Goal: Task Accomplishment & Management: Use online tool/utility

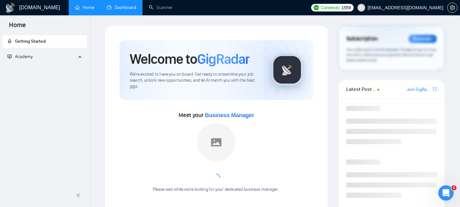
click at [114, 10] on link "Dashboard" at bounding box center [121, 7] width 29 height 5
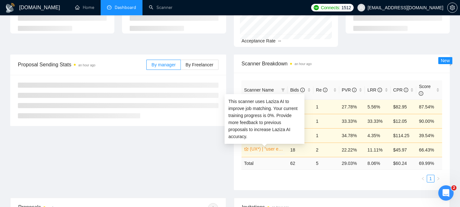
scroll to position [60, 0]
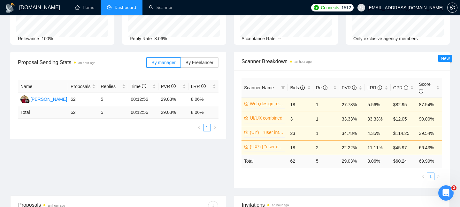
click at [320, 105] on td "1" at bounding box center [327, 104] width 26 height 14
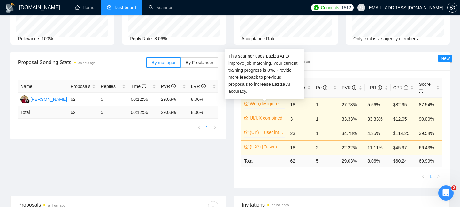
click at [258, 104] on link "Web,design,redesign" at bounding box center [267, 103] width 34 height 7
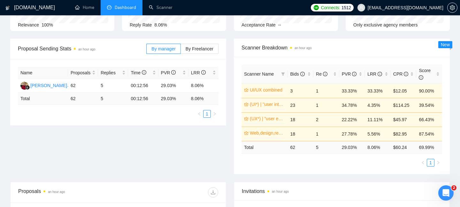
scroll to position [82, 0]
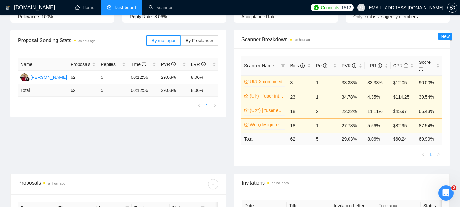
click at [316, 81] on td "1" at bounding box center [327, 82] width 26 height 14
click at [317, 96] on td "1" at bounding box center [327, 97] width 26 height 14
click at [317, 109] on td "2" at bounding box center [327, 111] width 26 height 14
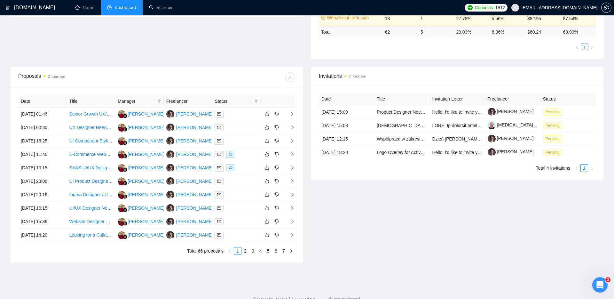
scroll to position [178, 0]
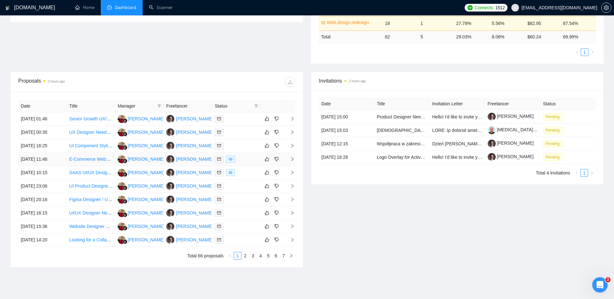
click at [293, 156] on td at bounding box center [288, 158] width 13 height 13
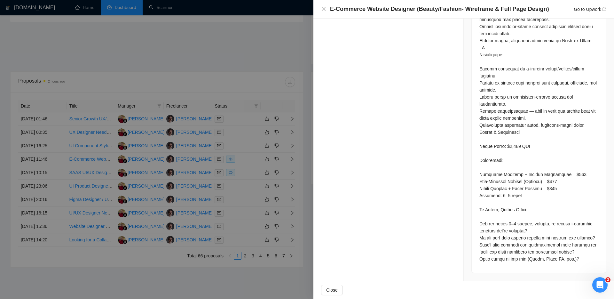
scroll to position [203, 0]
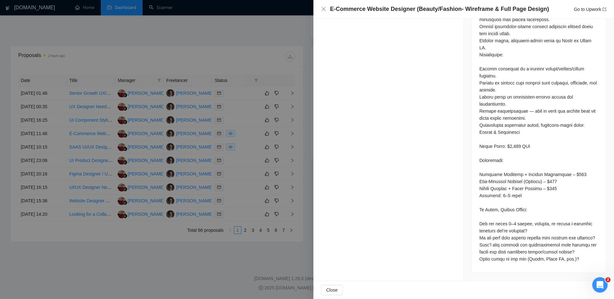
click at [199, 57] on div at bounding box center [307, 149] width 614 height 299
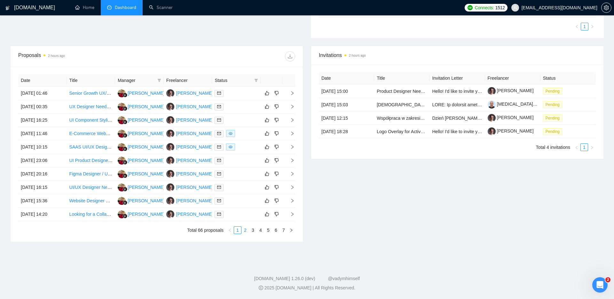
click at [245, 207] on link "2" at bounding box center [245, 229] width 7 height 7
click at [296, 91] on div "Date Title Manager Freelancer Status [DATE] 13:46 UX/UI figma designer for B2X …" at bounding box center [157, 153] width 292 height 175
click at [295, 91] on td at bounding box center [288, 93] width 13 height 13
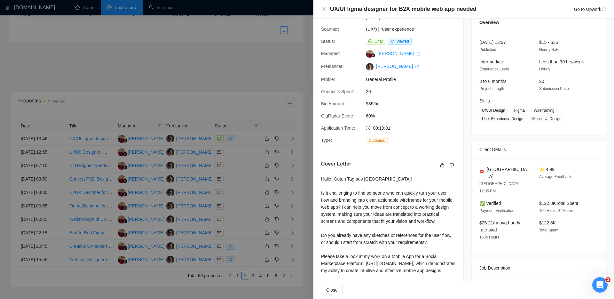
scroll to position [23, 0]
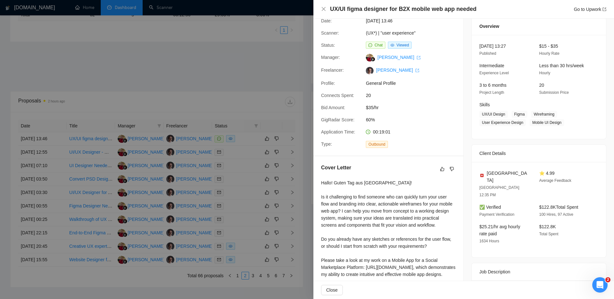
click at [213, 92] on div at bounding box center [307, 149] width 614 height 299
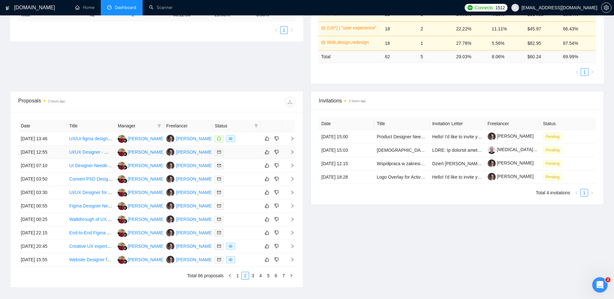
click at [292, 153] on icon "right" at bounding box center [292, 152] width 2 height 4
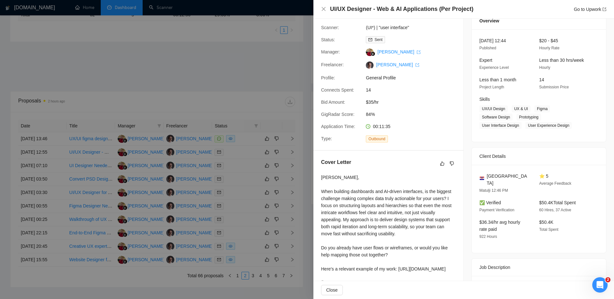
scroll to position [32, 0]
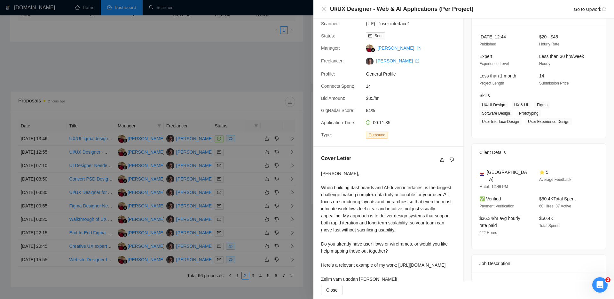
click at [245, 99] on div at bounding box center [307, 149] width 614 height 299
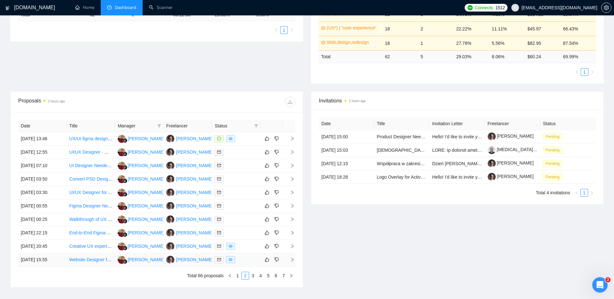
click at [292, 207] on icon "right" at bounding box center [292, 259] width 2 height 4
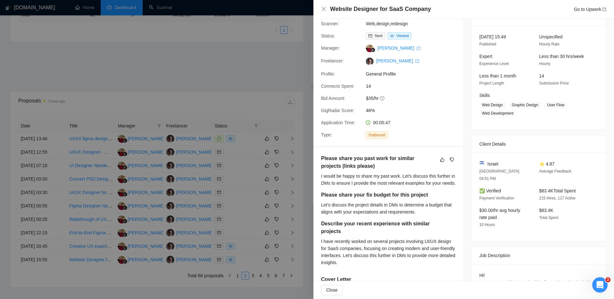
click at [253, 96] on div at bounding box center [307, 149] width 614 height 299
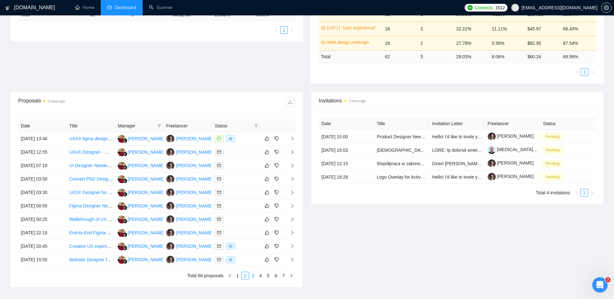
click at [254, 207] on li "3" at bounding box center [253, 275] width 8 height 8
click at [291, 179] on icon "right" at bounding box center [292, 178] width 4 height 4
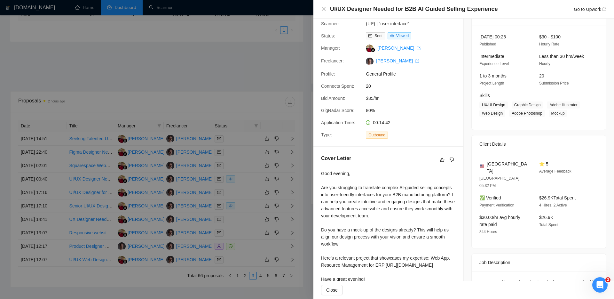
click at [271, 64] on div at bounding box center [307, 149] width 614 height 299
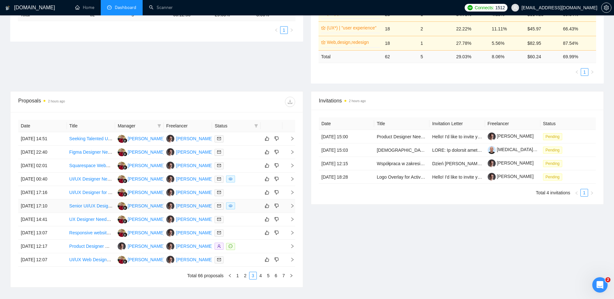
click at [292, 205] on icon "right" at bounding box center [292, 205] width 4 height 4
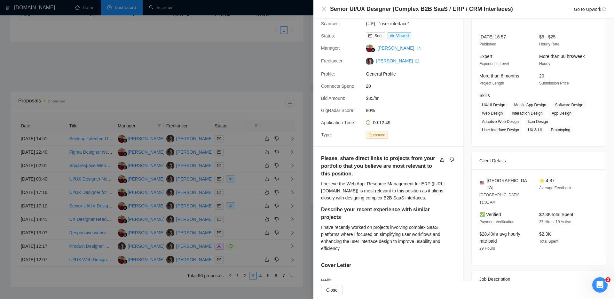
click at [260, 66] on div at bounding box center [307, 149] width 614 height 299
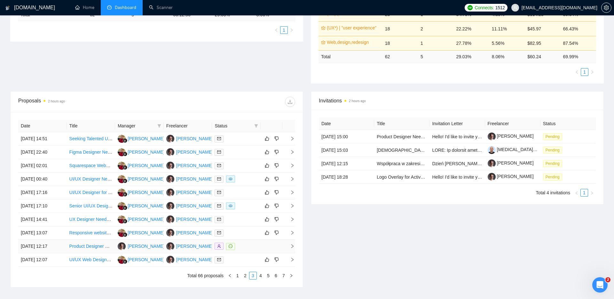
click at [292, 207] on icon "right" at bounding box center [292, 246] width 4 height 4
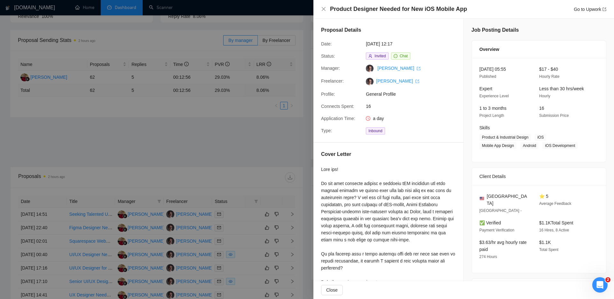
scroll to position [37, 0]
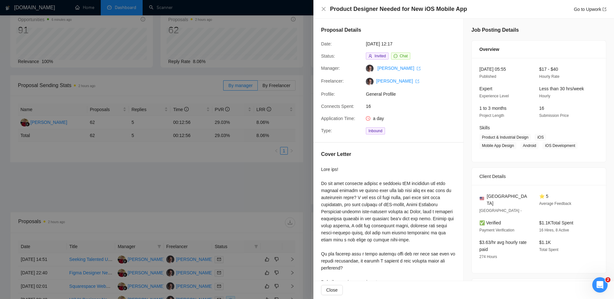
click at [283, 181] on div at bounding box center [307, 149] width 614 height 299
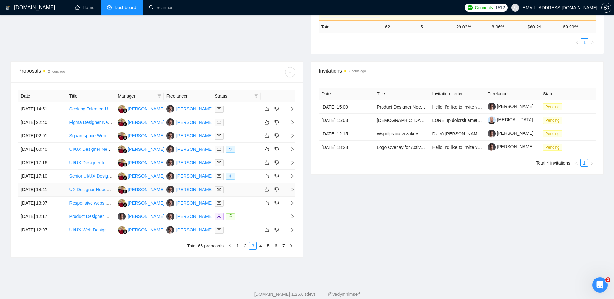
scroll to position [203, 0]
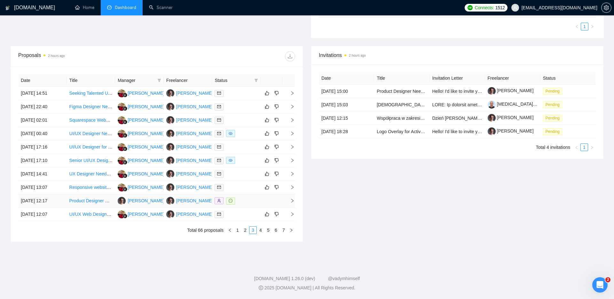
click at [292, 201] on icon "right" at bounding box center [292, 200] width 4 height 4
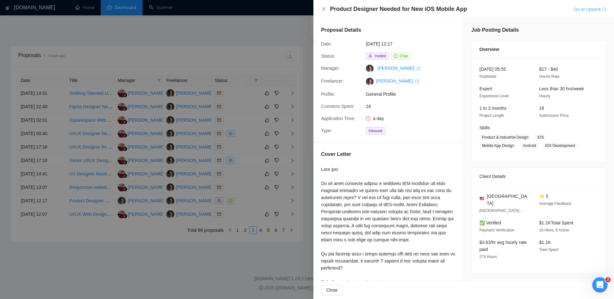
click at [460, 8] on link "Go to Upwork" at bounding box center [589, 9] width 33 height 5
click at [242, 206] on div at bounding box center [307, 149] width 614 height 299
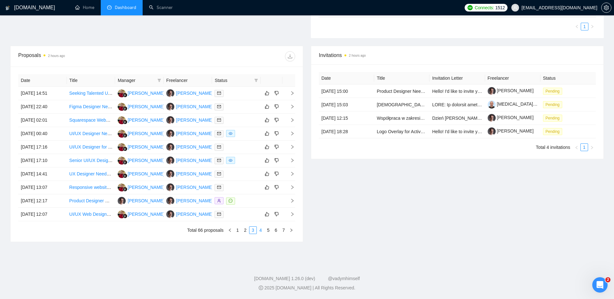
click at [260, 207] on link "4" at bounding box center [260, 229] width 7 height 7
click at [292, 173] on icon "right" at bounding box center [292, 173] width 4 height 4
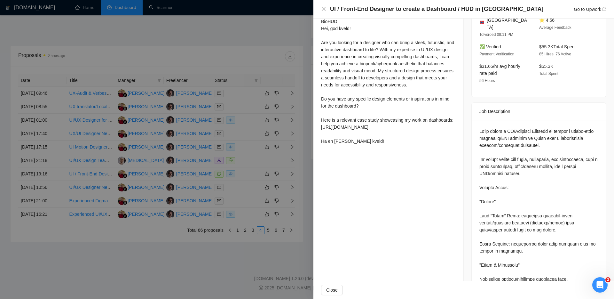
scroll to position [188, 0]
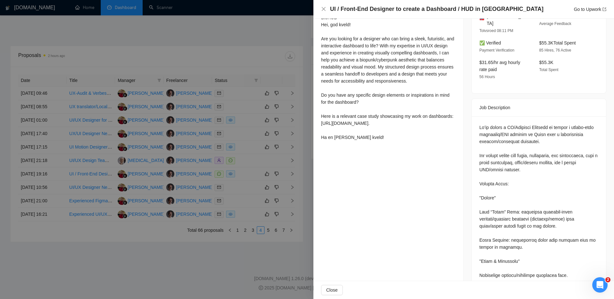
click at [239, 207] on div at bounding box center [307, 149] width 614 height 299
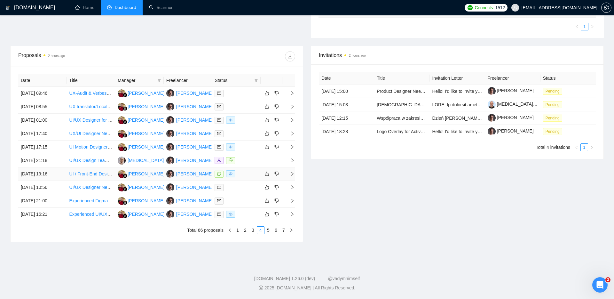
click at [291, 173] on icon "right" at bounding box center [292, 173] width 4 height 4
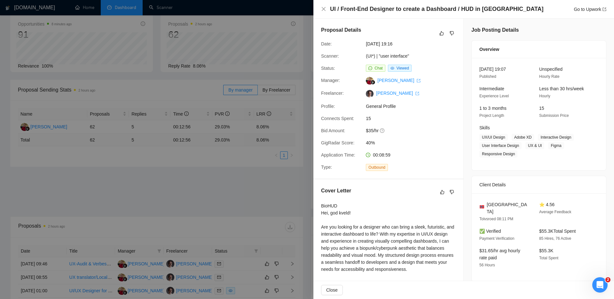
scroll to position [21, 0]
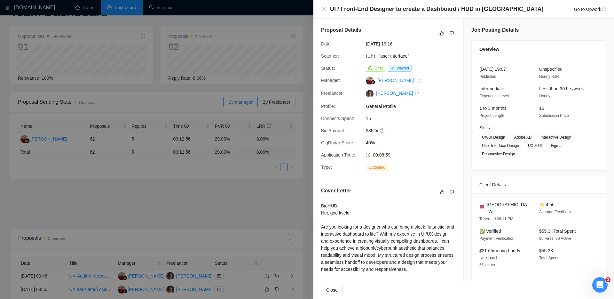
click at [273, 198] on div at bounding box center [307, 149] width 614 height 299
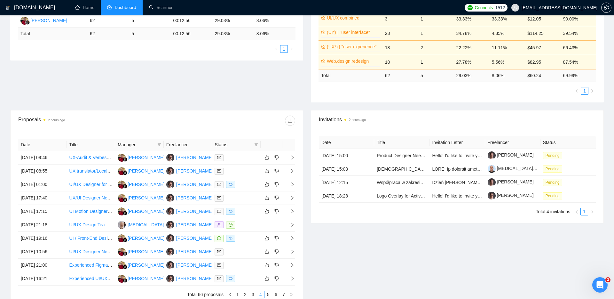
scroll to position [203, 0]
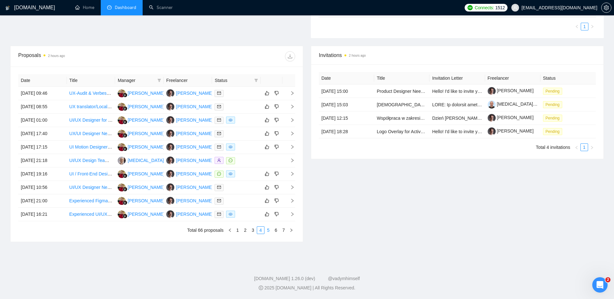
click at [267, 207] on link "5" at bounding box center [268, 229] width 7 height 7
click at [292, 119] on icon "right" at bounding box center [292, 120] width 4 height 4
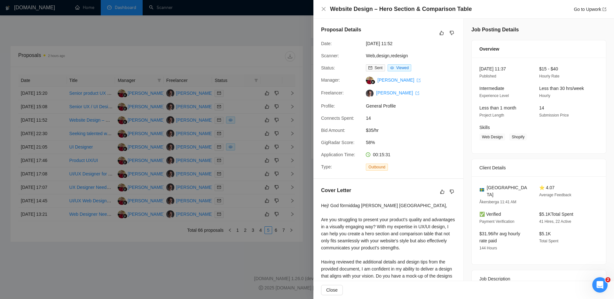
scroll to position [0, 0]
click at [307, 138] on div at bounding box center [307, 149] width 614 height 299
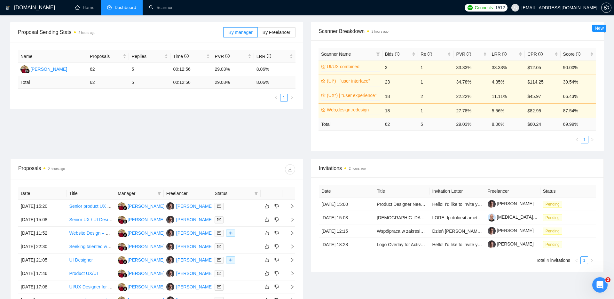
scroll to position [82, 0]
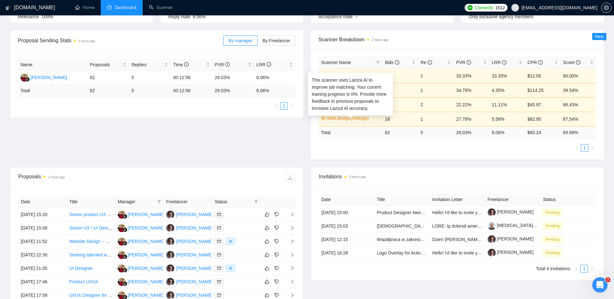
click at [355, 118] on link "Web,design,redesign" at bounding box center [353, 117] width 52 height 7
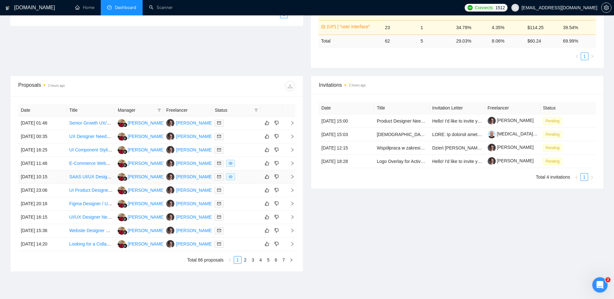
scroll to position [203, 0]
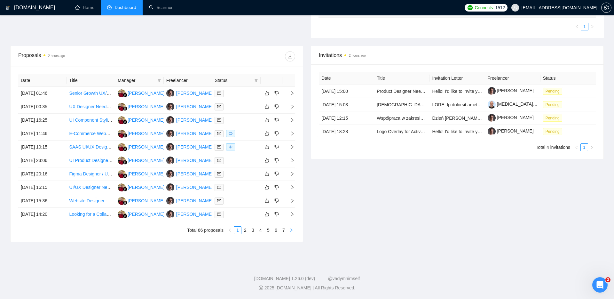
click at [288, 207] on button "button" at bounding box center [291, 230] width 8 height 8
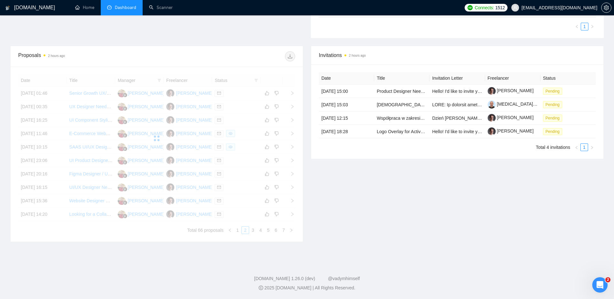
click at [284, 207] on div "Date Title Manager Freelancer Status [DATE] 01:46 Senior Growth UX/UI Designer …" at bounding box center [156, 154] width 277 height 160
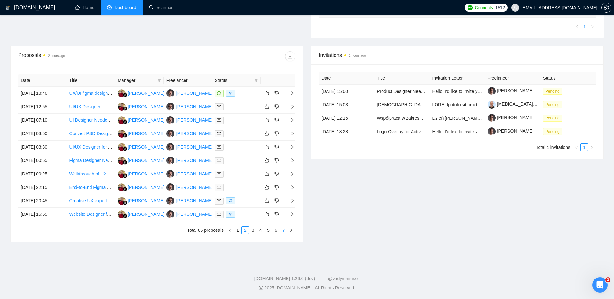
click at [283, 207] on link "7" at bounding box center [283, 229] width 7 height 7
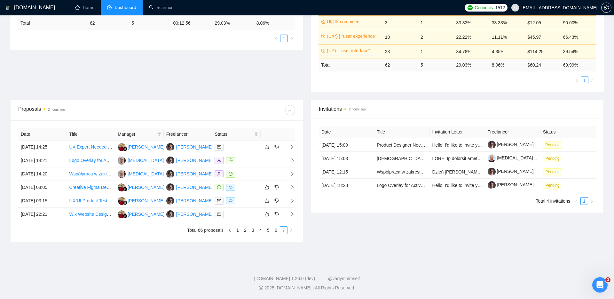
scroll to position [150, 0]
click at [291, 187] on icon "right" at bounding box center [292, 187] width 4 height 4
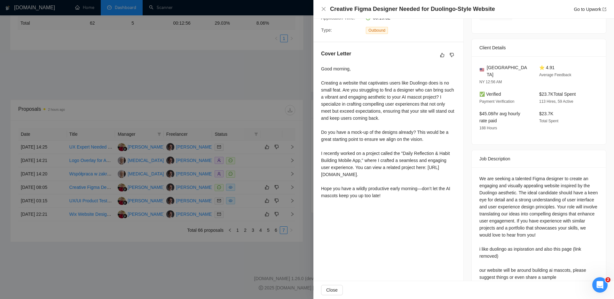
scroll to position [148, 0]
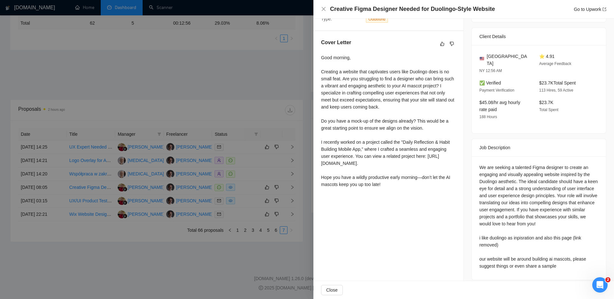
click at [252, 207] on div at bounding box center [307, 149] width 614 height 299
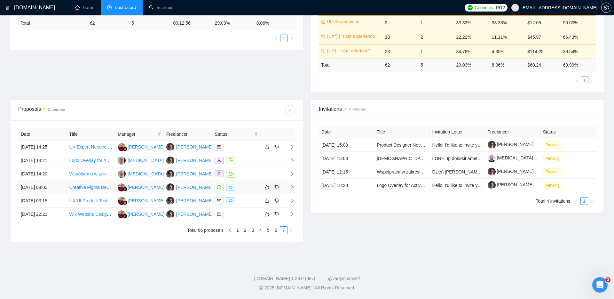
click at [218, 185] on icon "message" at bounding box center [219, 187] width 4 height 4
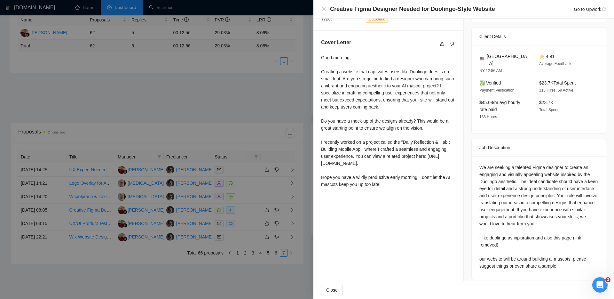
scroll to position [150, 0]
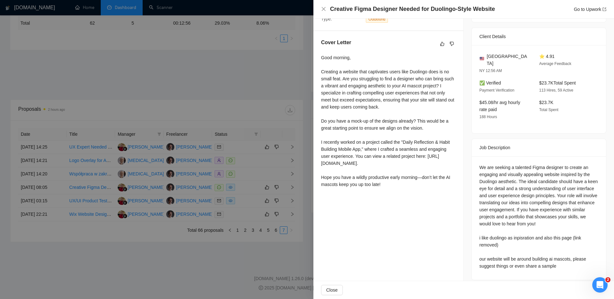
click at [209, 90] on div at bounding box center [307, 149] width 614 height 299
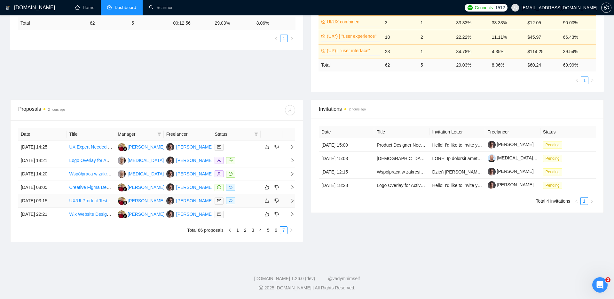
click at [291, 201] on icon "right" at bounding box center [292, 200] width 4 height 4
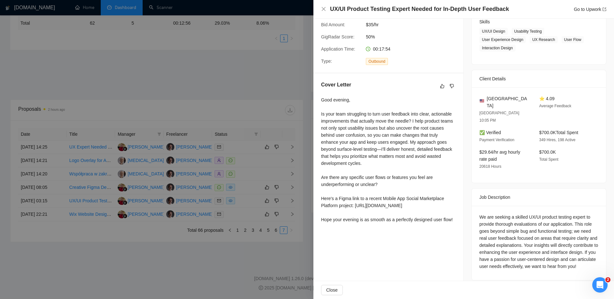
click at [248, 81] on div at bounding box center [307, 149] width 614 height 299
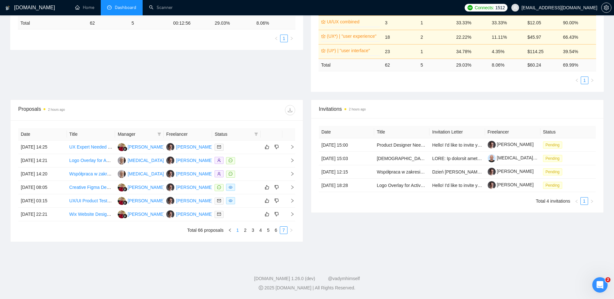
click at [237, 207] on link "1" at bounding box center [237, 229] width 7 height 7
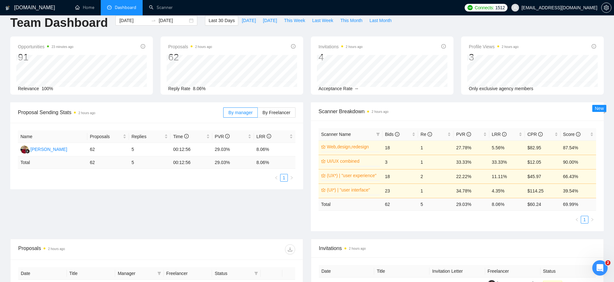
scroll to position [6, 0]
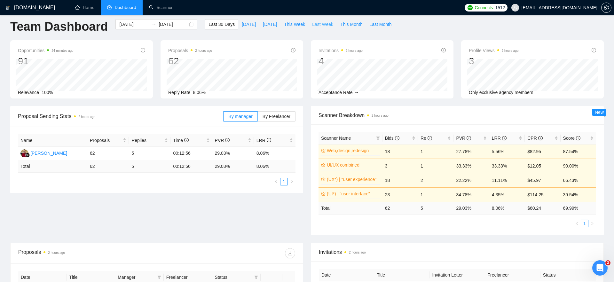
click at [327, 22] on span "Last Week" at bounding box center [322, 24] width 21 height 7
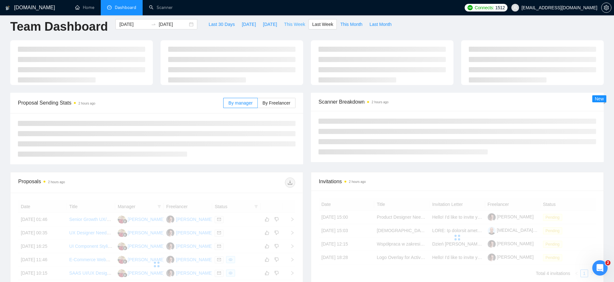
type input "[DATE]"
click at [287, 24] on span "This Week" at bounding box center [294, 24] width 21 height 7
type input "[DATE]"
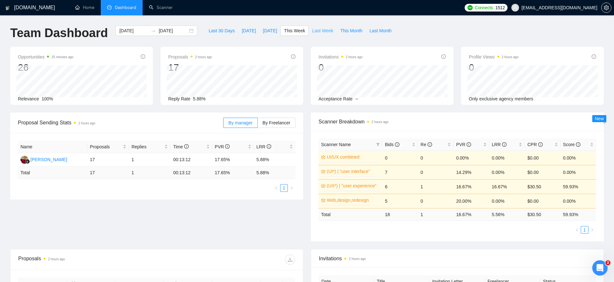
click at [319, 28] on span "Last Week" at bounding box center [322, 30] width 21 height 7
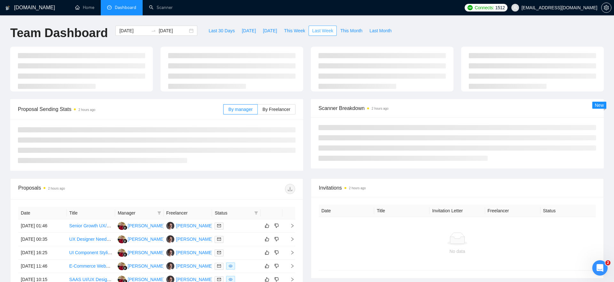
type input "[DATE]"
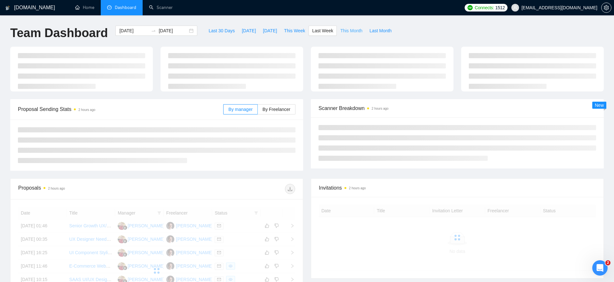
click at [352, 29] on span "This Month" at bounding box center [351, 30] width 22 height 7
type input "[DATE]"
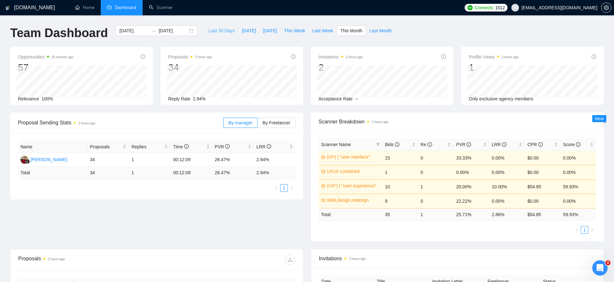
click at [221, 30] on span "Last 30 Days" at bounding box center [221, 30] width 26 height 7
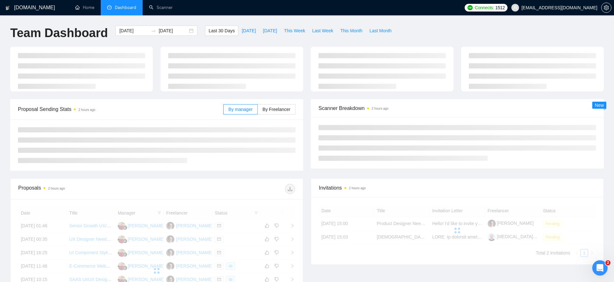
type input "[DATE]"
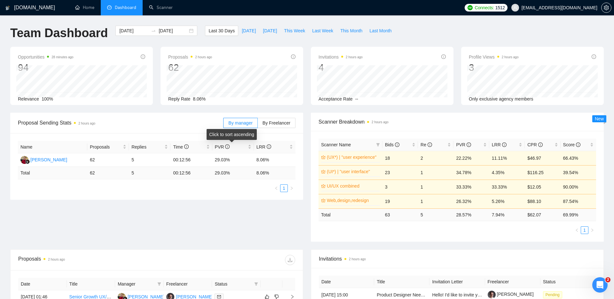
click at [222, 129] on div "Click to sort ascending" at bounding box center [231, 134] width 50 height 11
click at [184, 126] on span "Proposal Sending Stats 2 hours ago" at bounding box center [120, 123] width 205 height 8
click at [424, 158] on td "2" at bounding box center [435, 158] width 35 height 14
click at [422, 159] on td "2" at bounding box center [435, 158] width 35 height 14
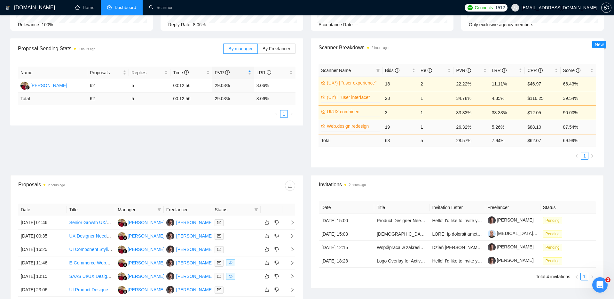
scroll to position [75, 0]
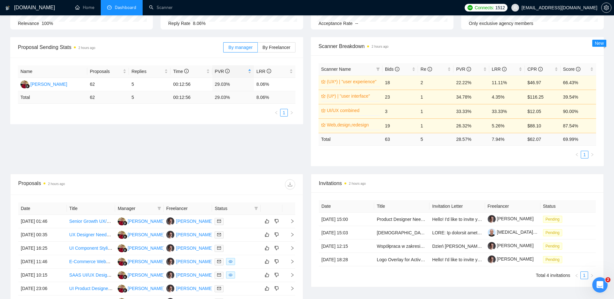
click at [422, 125] on td "1" at bounding box center [435, 125] width 35 height 14
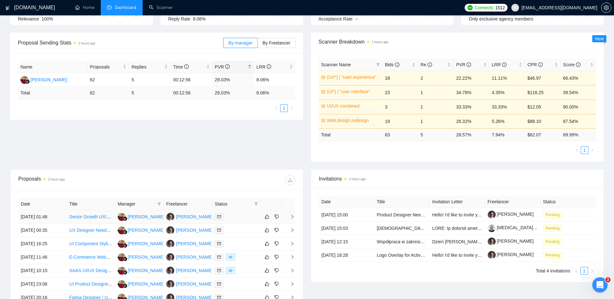
scroll to position [81, 0]
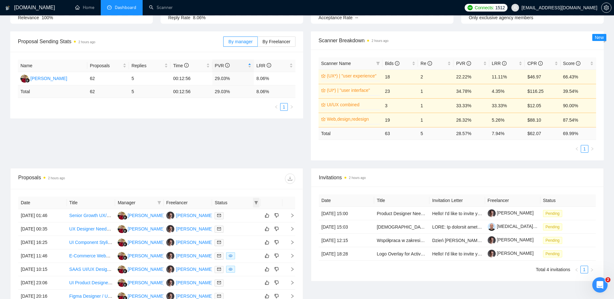
click at [255, 204] on span at bounding box center [256, 203] width 6 height 10
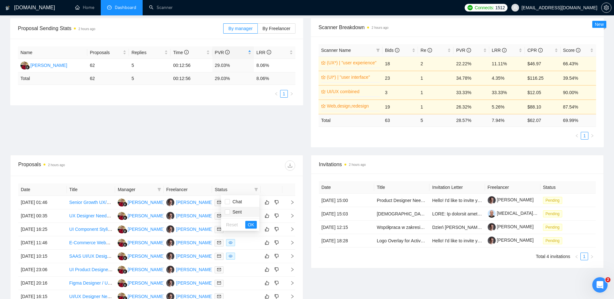
scroll to position [95, 0]
click at [226, 201] on input "checkbox" at bounding box center [227, 201] width 5 height 5
click at [251, 207] on span "OK" at bounding box center [251, 224] width 6 height 7
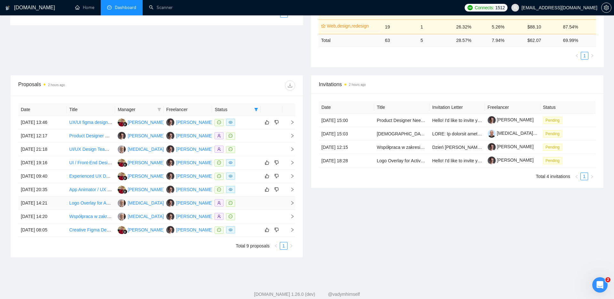
scroll to position [175, 0]
click at [293, 121] on icon "right" at bounding box center [292, 122] width 4 height 4
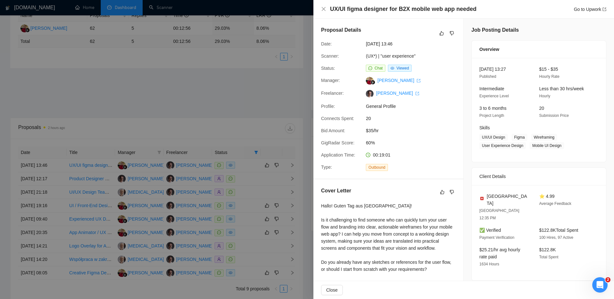
scroll to position [129, 0]
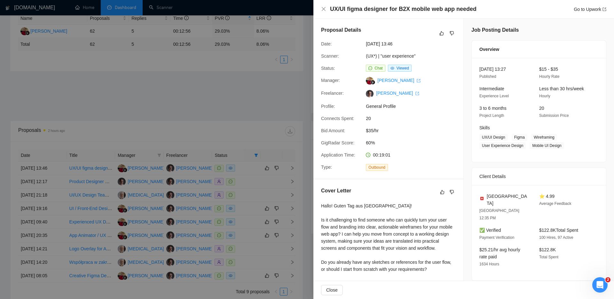
click at [262, 109] on div at bounding box center [307, 149] width 614 height 299
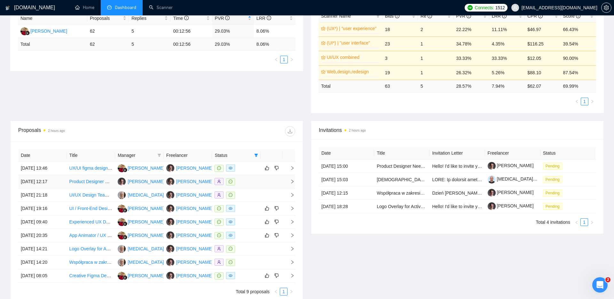
click at [292, 182] on icon "right" at bounding box center [292, 181] width 4 height 4
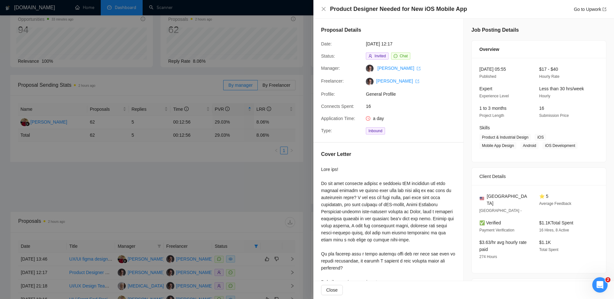
scroll to position [18, 0]
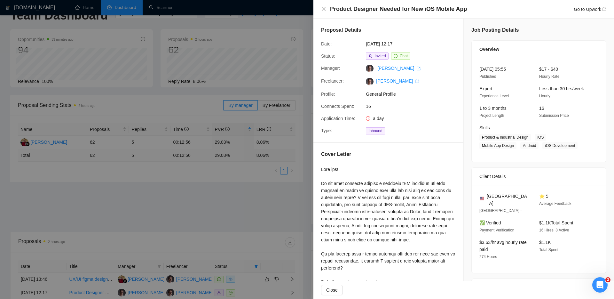
click at [262, 193] on div at bounding box center [307, 149] width 614 height 299
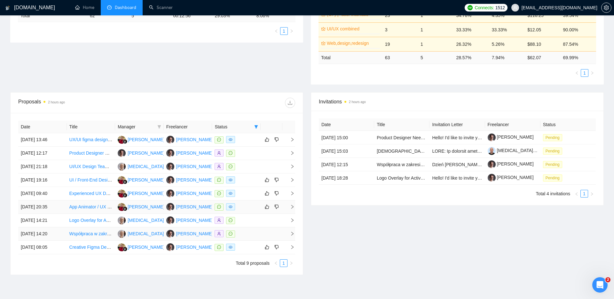
scroll to position [163, 0]
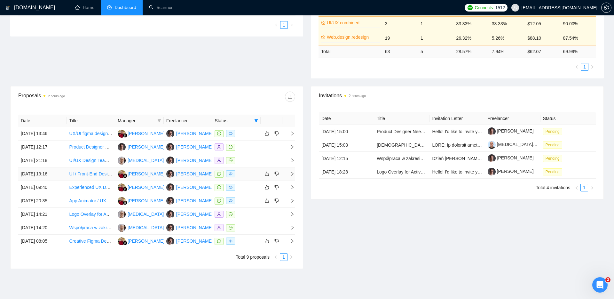
click at [292, 175] on icon "right" at bounding box center [292, 173] width 4 height 4
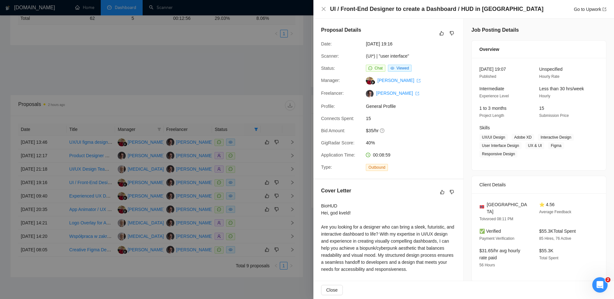
scroll to position [153, 0]
click at [258, 90] on div at bounding box center [307, 149] width 614 height 299
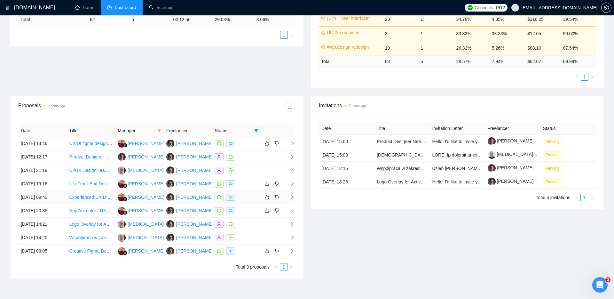
click at [293, 194] on td at bounding box center [288, 197] width 13 height 13
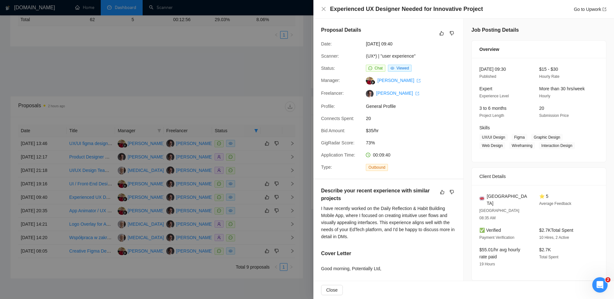
click at [274, 89] on div at bounding box center [307, 149] width 614 height 299
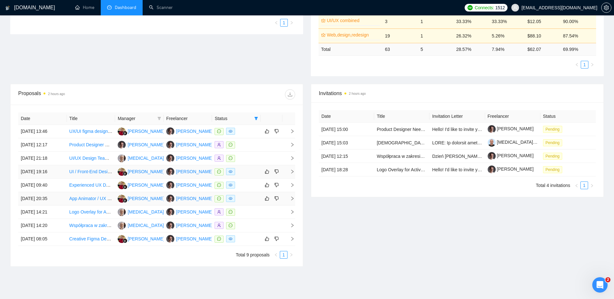
scroll to position [167, 0]
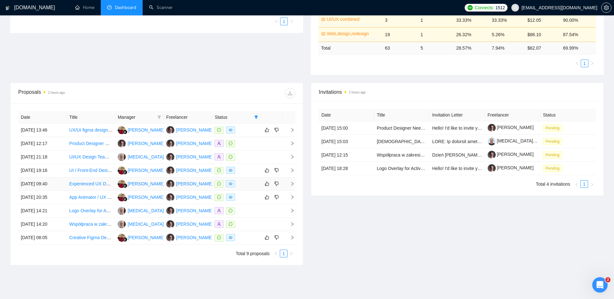
click at [292, 184] on icon "right" at bounding box center [292, 183] width 4 height 4
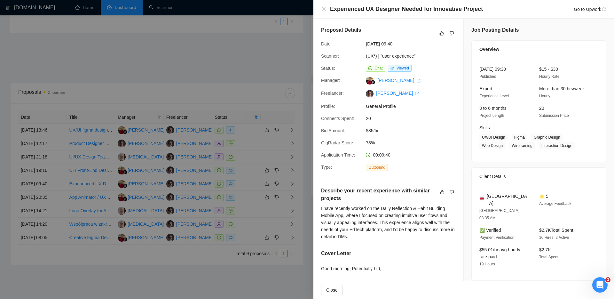
click at [309, 163] on div at bounding box center [307, 149] width 614 height 299
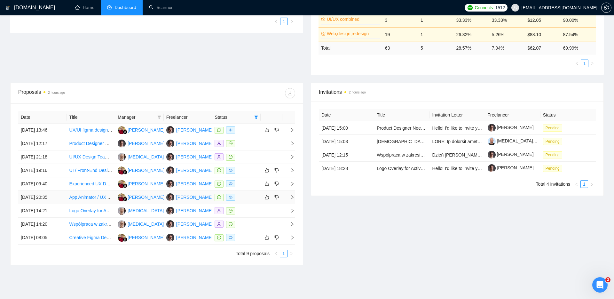
click at [291, 199] on td at bounding box center [288, 197] width 13 height 13
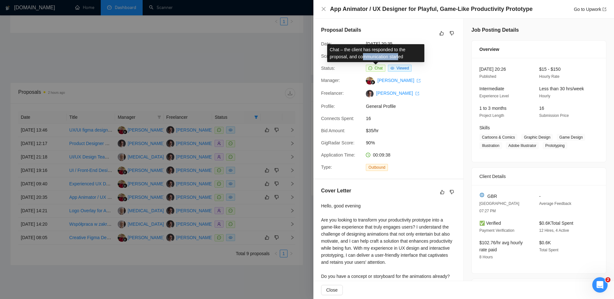
drag, startPoint x: 364, startPoint y: 54, endPoint x: 401, endPoint y: 55, distance: 37.7
click at [401, 55] on div "Chat – the client has responded to the proposal, and communication started" at bounding box center [375, 53] width 97 height 18
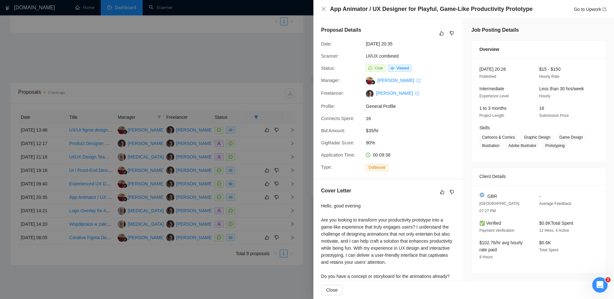
click at [428, 54] on div "UI/UX combined" at bounding box center [396, 55] width 67 height 7
click at [277, 65] on div at bounding box center [307, 149] width 614 height 299
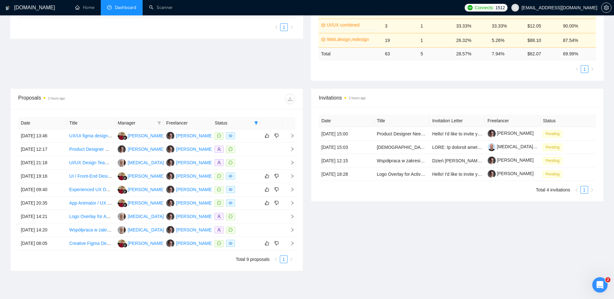
scroll to position [169, 0]
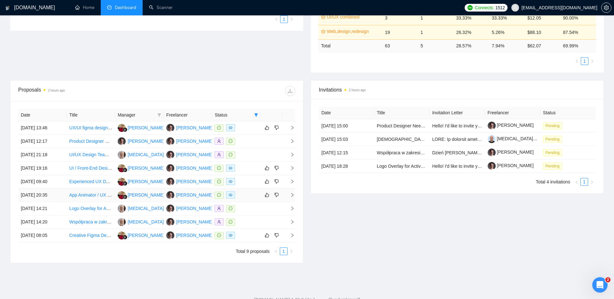
click at [293, 196] on icon "right" at bounding box center [292, 194] width 4 height 4
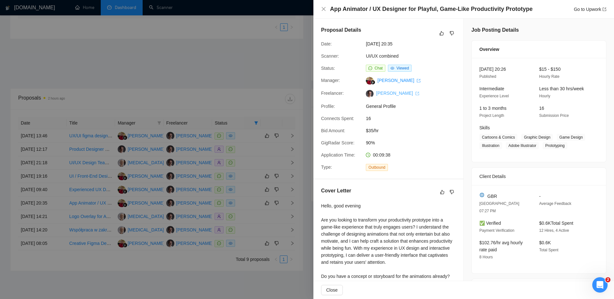
scroll to position [151, 0]
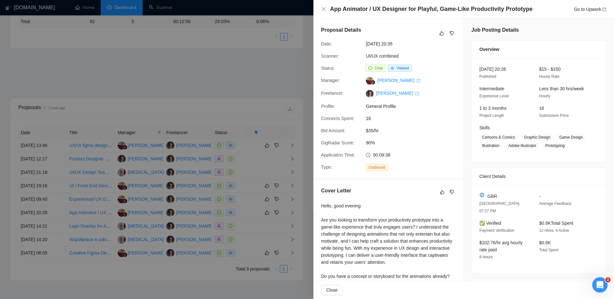
click at [276, 69] on div at bounding box center [307, 149] width 614 height 299
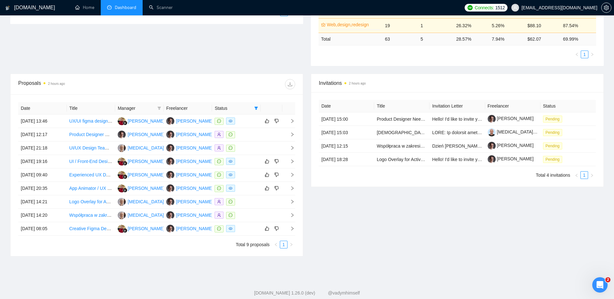
scroll to position [178, 0]
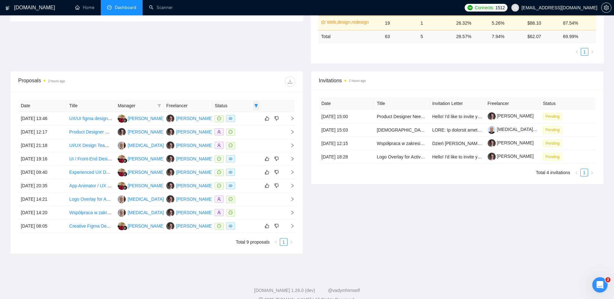
click at [255, 105] on icon "filter" at bounding box center [256, 105] width 4 height 3
click at [228, 119] on input "checkbox" at bounding box center [227, 117] width 5 height 5
click at [225, 119] on input "checkbox" at bounding box center [227, 117] width 5 height 5
click at [227, 117] on input "checkbox" at bounding box center [227, 117] width 5 height 5
checkbox input "false"
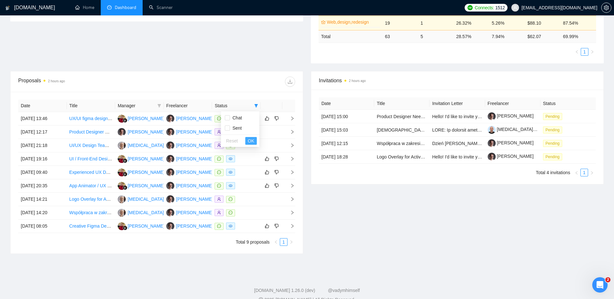
click at [250, 140] on span "OK" at bounding box center [251, 140] width 6 height 7
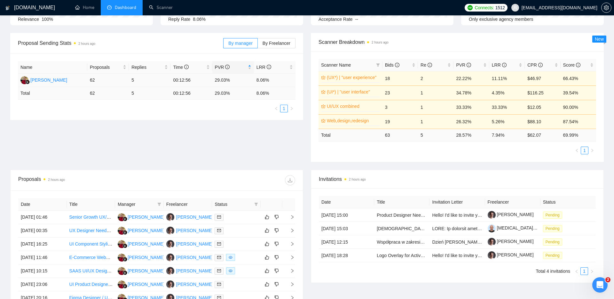
scroll to position [76, 0]
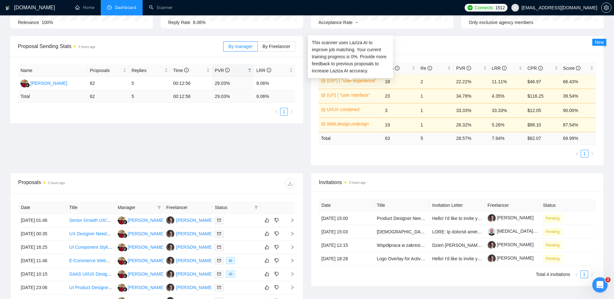
click at [335, 78] on link "(UX*) | "user experience"" at bounding box center [353, 80] width 52 height 7
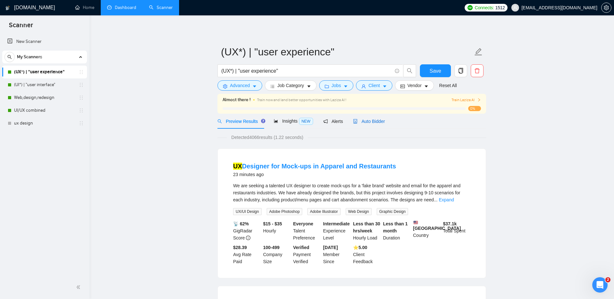
click at [374, 119] on span "Auto Bidder" at bounding box center [369, 121] width 32 height 5
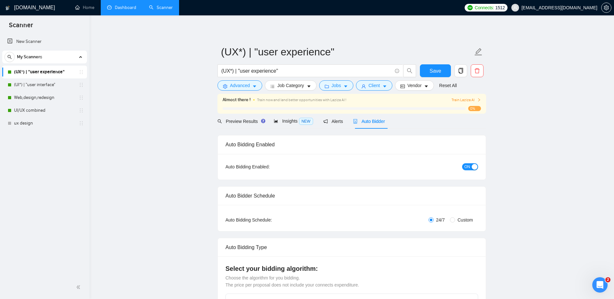
checkbox input "true"
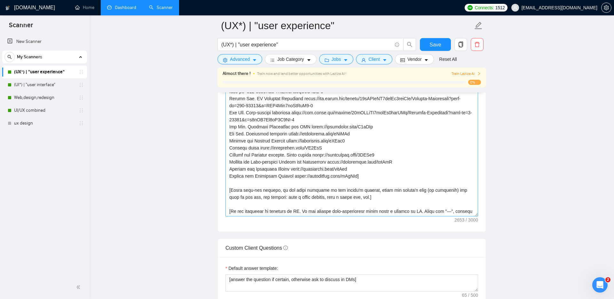
scroll to position [732, 0]
click at [264, 198] on textarea "Cover letter template:" at bounding box center [351, 144] width 253 height 144
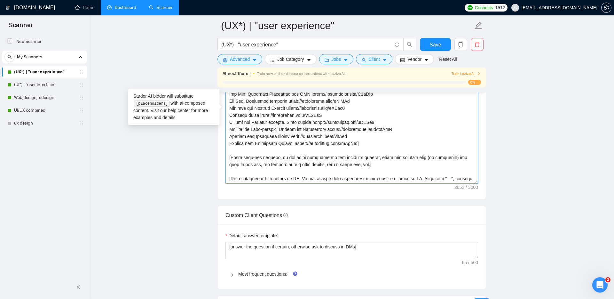
scroll to position [766, 0]
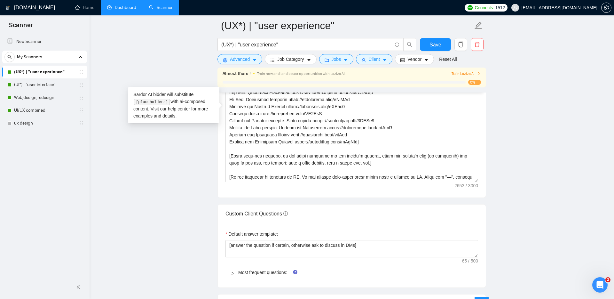
click at [460, 73] on icon "right" at bounding box center [479, 74] width 4 height 4
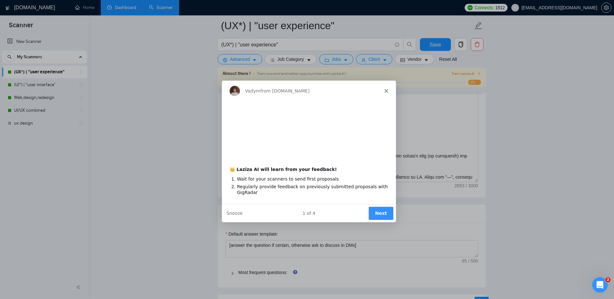
scroll to position [0, 0]
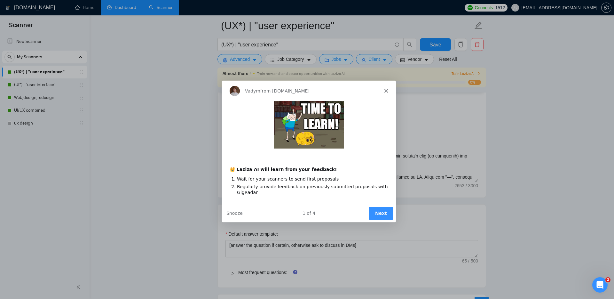
click at [387, 90] on icon "Close" at bounding box center [386, 90] width 4 height 4
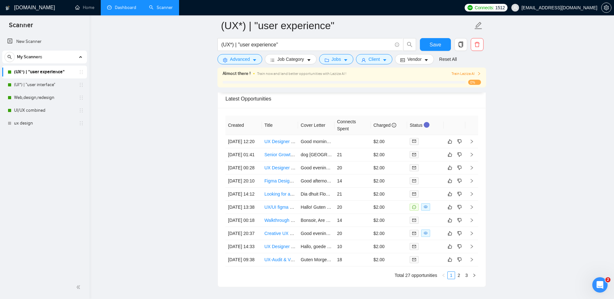
scroll to position [1632, 0]
click at [460, 142] on td at bounding box center [471, 140] width 13 height 13
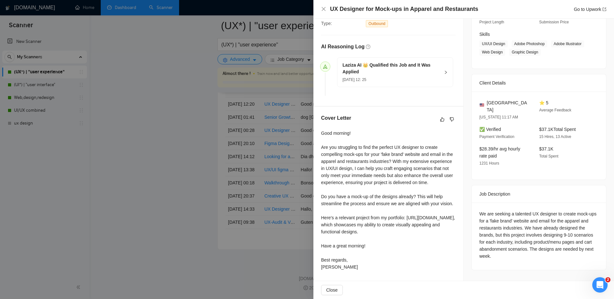
scroll to position [1684, 0]
drag, startPoint x: 319, startPoint y: 118, endPoint x: 367, endPoint y: 270, distance: 159.7
click at [367, 207] on div "Cover Letter Good morning! Are you struggling to find the perfect UX designer t…" at bounding box center [388, 193] width 150 height 174
click at [367, 207] on div "Good morning! Are you struggling to find the perfect UX designer to create comp…" at bounding box center [388, 199] width 135 height 141
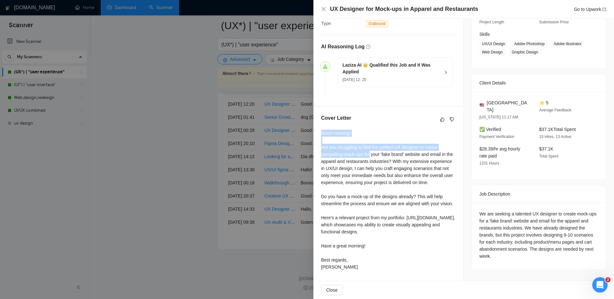
drag, startPoint x: 321, startPoint y: 118, endPoint x: 372, endPoint y: 140, distance: 56.0
click at [372, 141] on div "Good morning! Are you struggling to find the perfect UX designer to create comp…" at bounding box center [388, 199] width 135 height 141
click at [155, 126] on div at bounding box center [307, 149] width 614 height 299
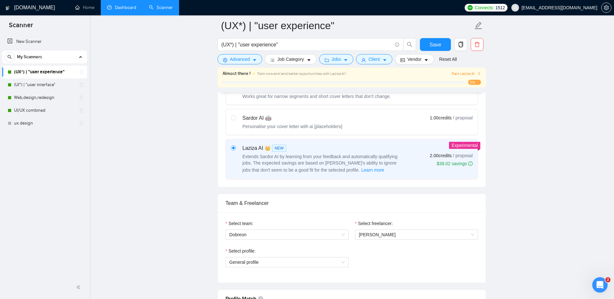
scroll to position [231, 0]
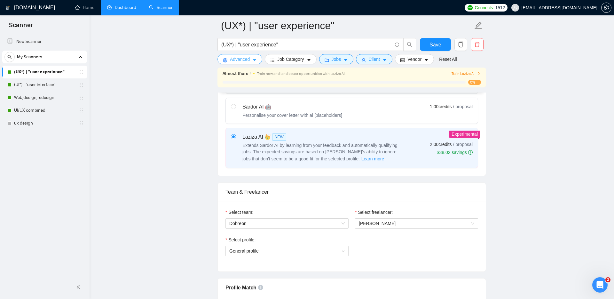
click at [236, 61] on span "Advanced" at bounding box center [240, 59] width 20 height 7
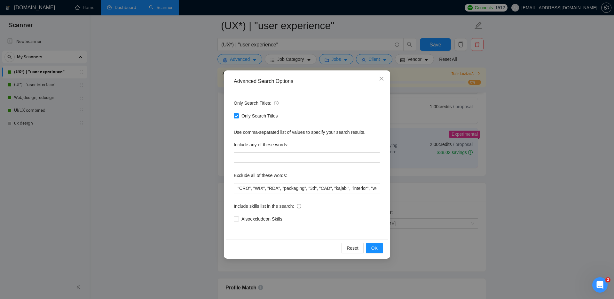
click at [238, 60] on div "Advanced Search Options Only Search Titles: Only Search Titles Use comma-separa…" at bounding box center [307, 149] width 614 height 299
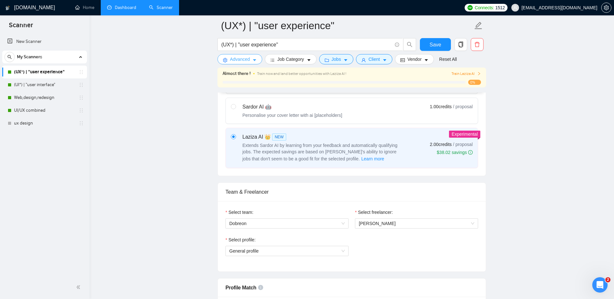
click at [234, 63] on button "Advanced" at bounding box center [239, 59] width 45 height 10
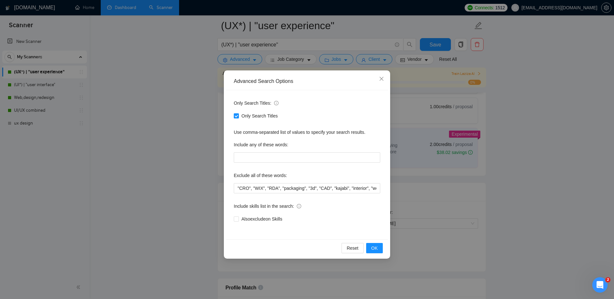
click at [204, 164] on div "Advanced Search Options Only Search Titles: Only Search Titles Use comma-separa…" at bounding box center [307, 149] width 614 height 299
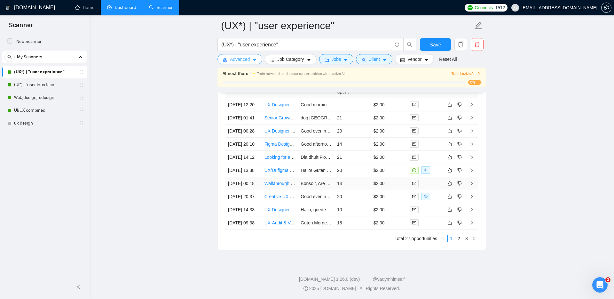
scroll to position [1733, 0]
click at [460, 207] on link "3" at bounding box center [466, 237] width 7 height 7
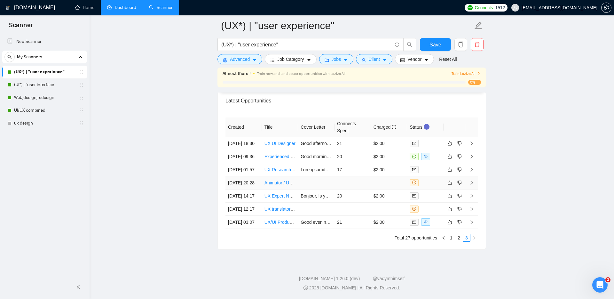
scroll to position [1653, 0]
click at [452, 207] on link "1" at bounding box center [451, 237] width 7 height 7
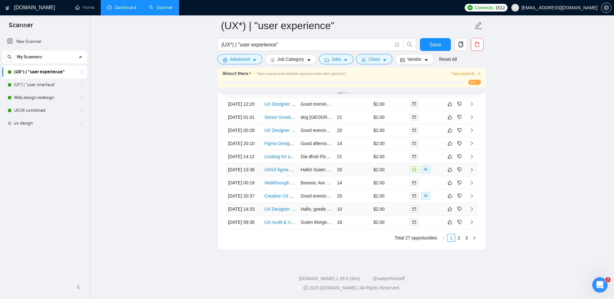
scroll to position [1722, 0]
click at [460, 180] on icon "right" at bounding box center [471, 182] width 4 height 4
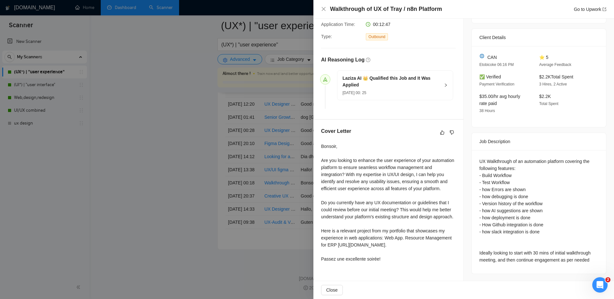
scroll to position [131, 0]
drag, startPoint x: 331, startPoint y: 9, endPoint x: 442, endPoint y: 9, distance: 110.3
click at [442, 9] on div "Walkthrough of UX of Tray / n8n Platform Go to Upwork" at bounding box center [468, 9] width 276 height 8
click at [453, 129] on icon "dislike" at bounding box center [451, 131] width 4 height 5
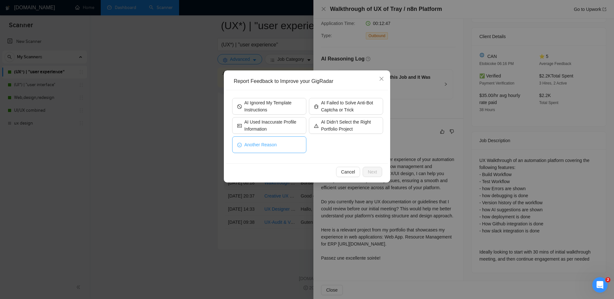
click at [269, 146] on span "Another Reason" at bounding box center [260, 144] width 32 height 7
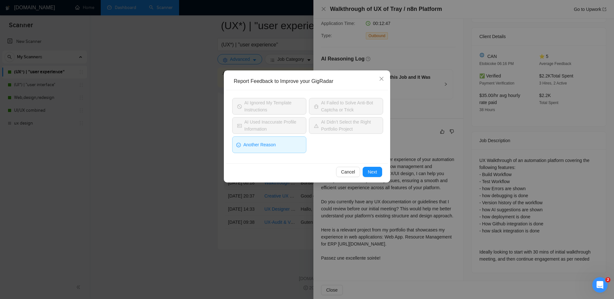
click at [334, 145] on div "AI Ignored My Template Instructions AI Failed to Solve Anti-Bot Captcha or Tric…" at bounding box center [307, 127] width 151 height 58
click at [372, 166] on div "Cancel Next" at bounding box center [307, 171] width 162 height 17
click at [373, 171] on span "Next" at bounding box center [372, 171] width 9 height 7
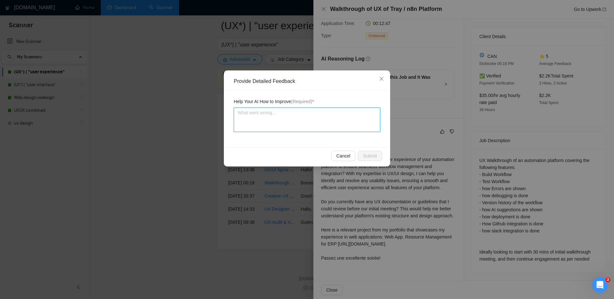
click at [280, 126] on textarea at bounding box center [307, 119] width 146 height 24
click at [381, 79] on icon "close" at bounding box center [381, 79] width 4 height 4
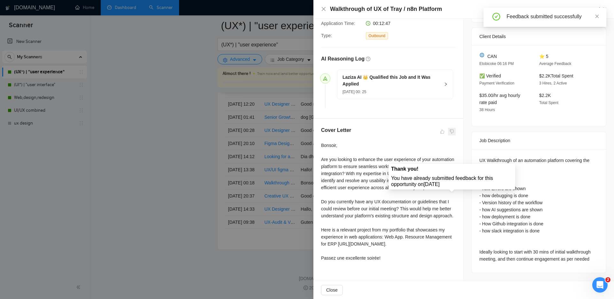
click at [452, 131] on span at bounding box center [452, 132] width 8 height 8
click at [444, 131] on span at bounding box center [442, 132] width 8 height 8
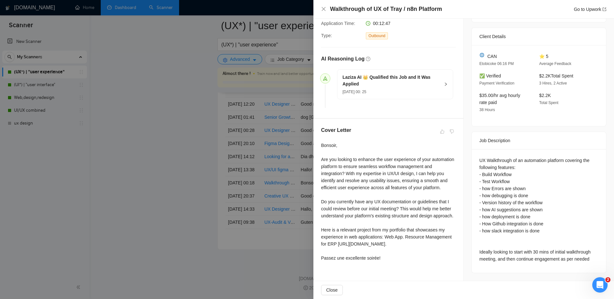
click at [216, 125] on div at bounding box center [307, 149] width 614 height 299
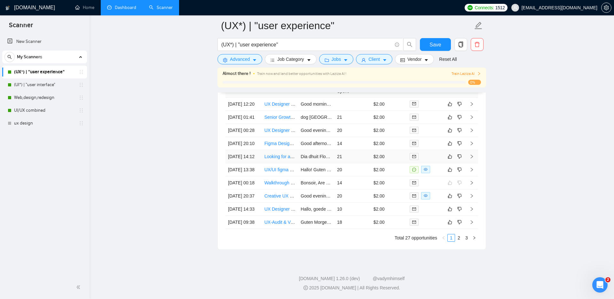
click at [460, 150] on td at bounding box center [471, 156] width 13 height 13
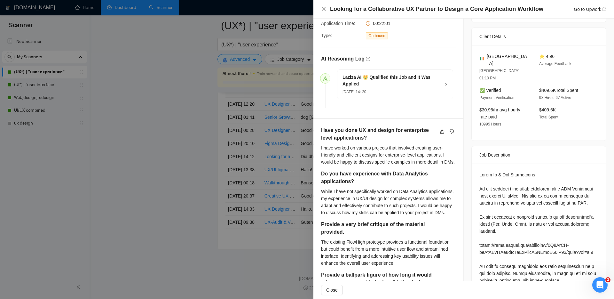
click at [323, 8] on icon "close" at bounding box center [323, 8] width 5 height 5
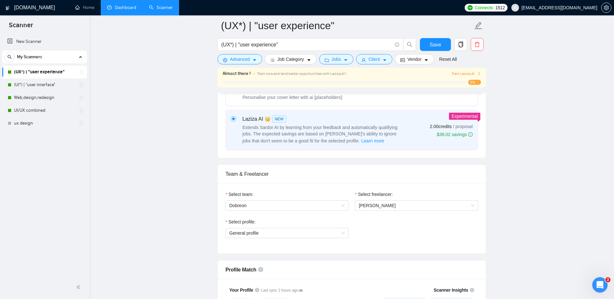
scroll to position [249, 0]
click at [263, 207] on span "General profile" at bounding box center [286, 232] width 115 height 10
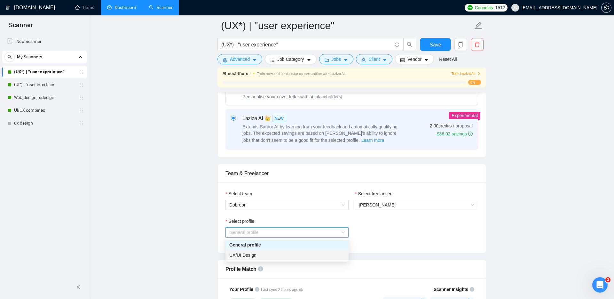
click at [247, 207] on span "UX/UI Design" at bounding box center [242, 254] width 27 height 5
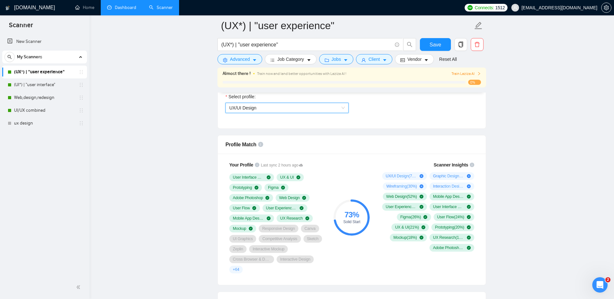
scroll to position [374, 0]
click at [261, 109] on span "UX/UI Design" at bounding box center [286, 108] width 115 height 10
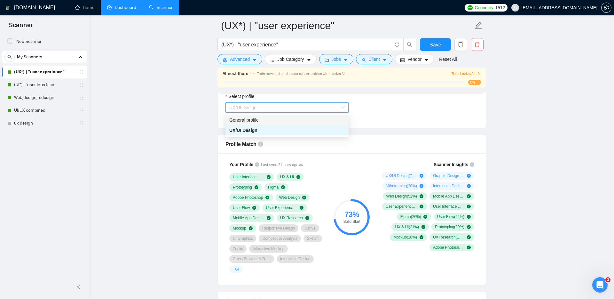
click at [257, 121] on div "General profile" at bounding box center [286, 119] width 115 height 7
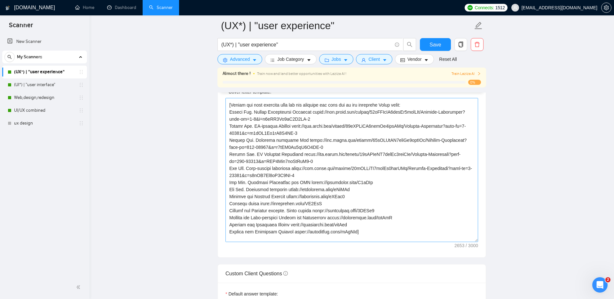
scroll to position [87, 0]
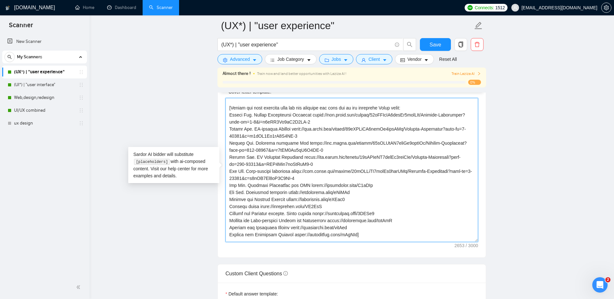
drag, startPoint x: 230, startPoint y: 108, endPoint x: 385, endPoint y: 178, distance: 170.7
click at [385, 178] on textarea "Cover letter template:" at bounding box center [351, 170] width 253 height 144
click at [385, 177] on textarea "Cover letter template:" at bounding box center [351, 170] width 253 height 144
drag, startPoint x: 318, startPoint y: 171, endPoint x: 221, endPoint y: 113, distance: 113.4
click at [221, 113] on div "Cover letter template:" at bounding box center [352, 169] width 268 height 176
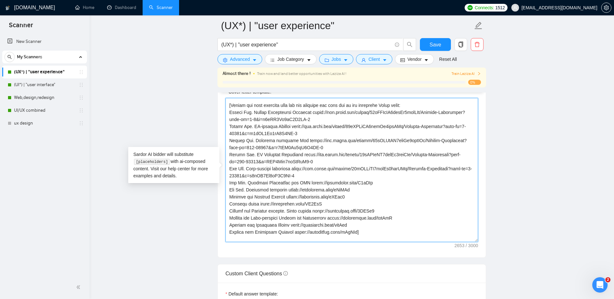
scroll to position [87, 0]
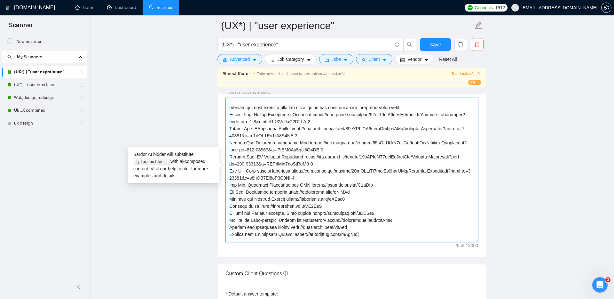
drag, startPoint x: 370, startPoint y: 230, endPoint x: 220, endPoint y: 109, distance: 193.5
click at [220, 109] on div "Cover letter template:" at bounding box center [352, 169] width 268 height 176
click at [339, 167] on textarea "Cover letter template:" at bounding box center [351, 170] width 253 height 144
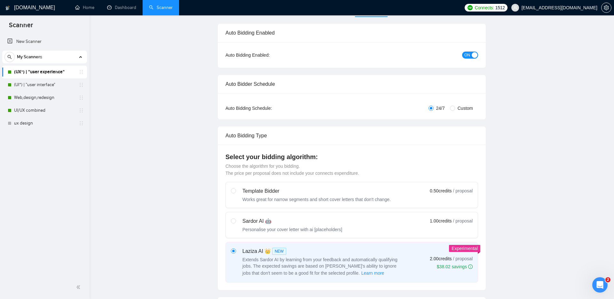
scroll to position [0, 0]
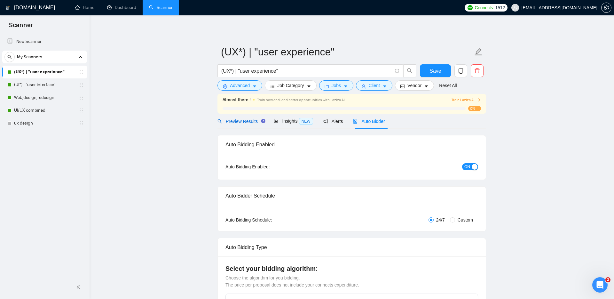
click at [240, 120] on span "Preview Results" at bounding box center [240, 121] width 46 height 5
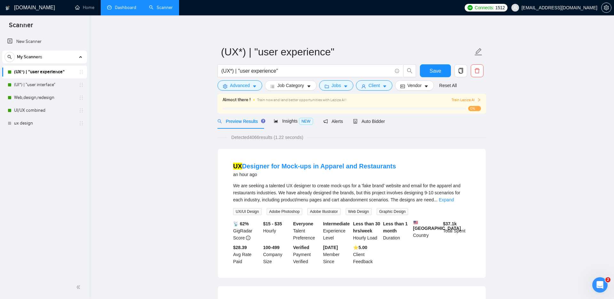
click at [126, 10] on link "Dashboard" at bounding box center [121, 7] width 29 height 5
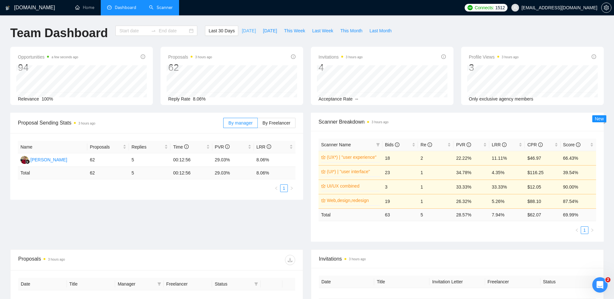
type input "[DATE]"
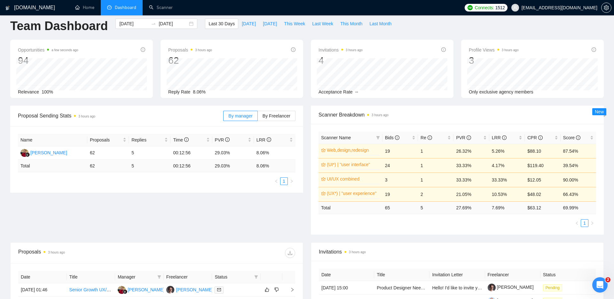
scroll to position [6, 0]
click at [305, 140] on div "Proposal Sending Stats 3 hours ago By manager By Freelancer Name Proposals Repl…" at bounding box center [156, 149] width 300 height 87
drag, startPoint x: 255, startPoint y: 155, endPoint x: 275, endPoint y: 155, distance: 20.1
click at [275, 155] on td "8.06%" at bounding box center [275, 153] width 42 height 13
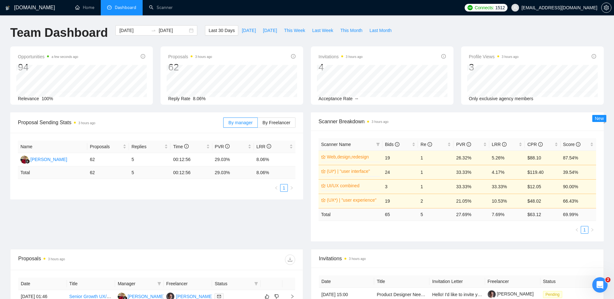
scroll to position [0, 0]
drag, startPoint x: 257, startPoint y: 159, endPoint x: 273, endPoint y: 159, distance: 15.7
click at [273, 159] on td "8.06%" at bounding box center [275, 159] width 42 height 13
drag, startPoint x: 505, startPoint y: 214, endPoint x: 492, endPoint y: 214, distance: 12.8
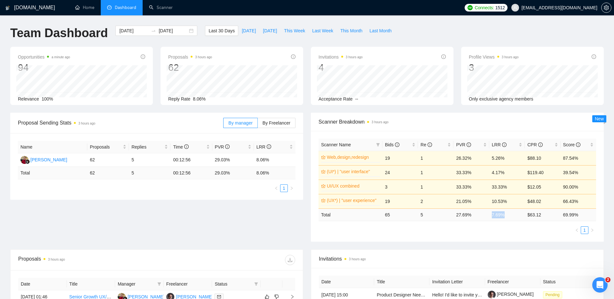
click at [460, 207] on td "7.69 %" at bounding box center [506, 214] width 35 height 12
click at [460, 207] on div "Scanner Name Bids Re PVR LRR CPR Score Web,design,redesign 0% 19 1 26.32% 5.26%…" at bounding box center [456, 185] width 277 height 95
click at [328, 158] on link "Web,design,redesign" at bounding box center [353, 156] width 52 height 7
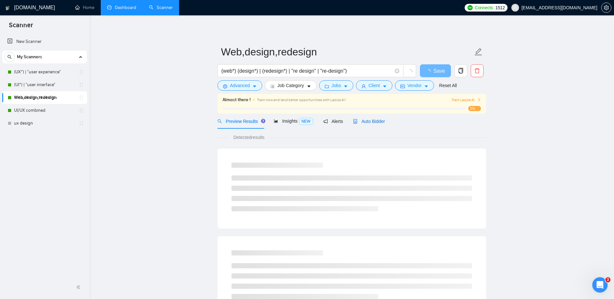
click at [368, 123] on span "Auto Bidder" at bounding box center [369, 121] width 32 height 5
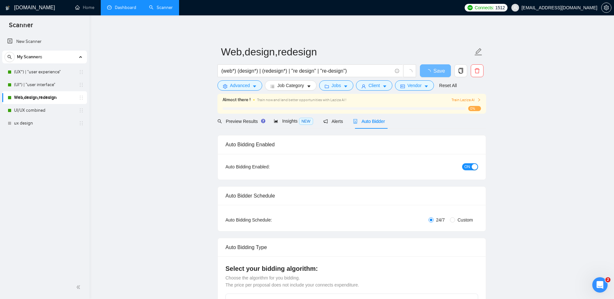
checkbox input "true"
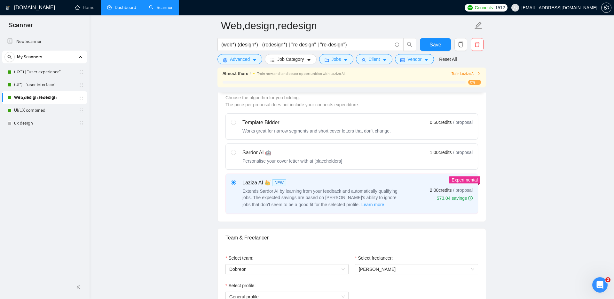
scroll to position [190, 0]
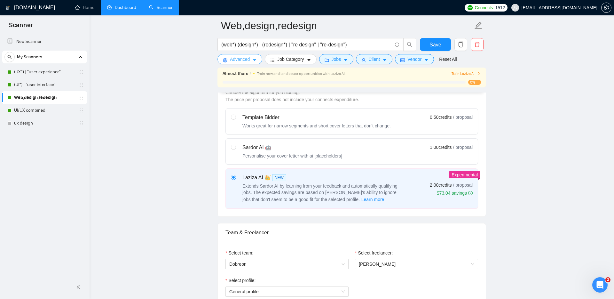
click at [241, 59] on span "Advanced" at bounding box center [240, 59] width 20 height 7
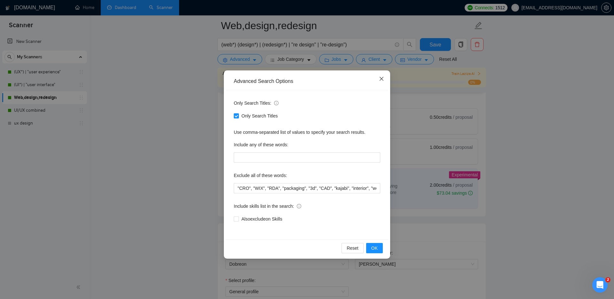
click at [382, 78] on icon "close" at bounding box center [381, 78] width 5 height 5
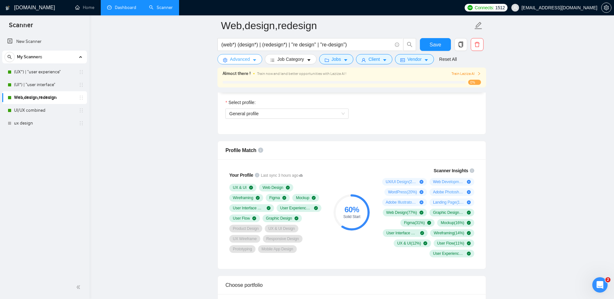
scroll to position [372, 0]
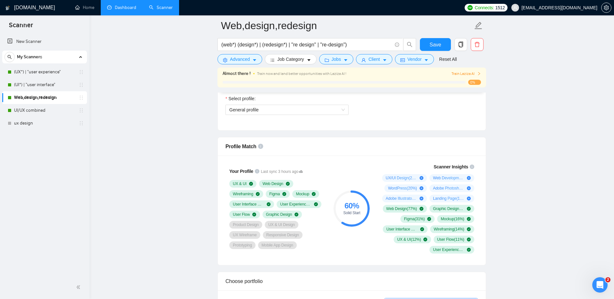
click at [367, 159] on div "60 % Solid Start" at bounding box center [351, 208] width 43 height 98
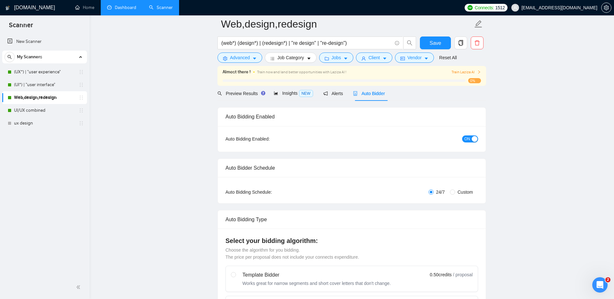
scroll to position [0, 0]
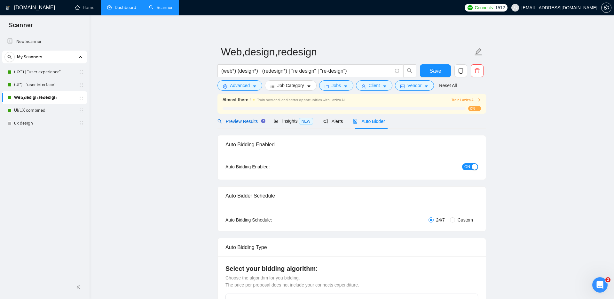
click at [244, 121] on span "Preview Results" at bounding box center [240, 121] width 46 height 5
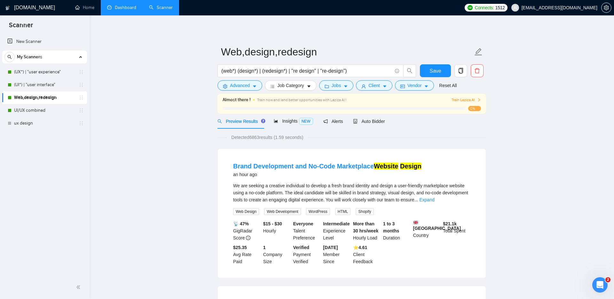
click at [129, 10] on link "Dashboard" at bounding box center [121, 7] width 29 height 5
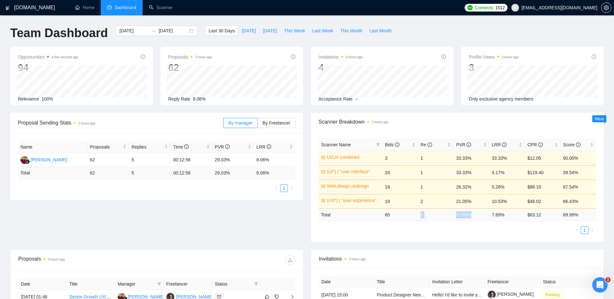
drag, startPoint x: 420, startPoint y: 215, endPoint x: 481, endPoint y: 215, distance: 61.7
click at [460, 207] on tr "Total 65 5 27.69 % 7.69 % $ 63.12 69.99 %" at bounding box center [456, 214] width 277 height 12
click at [397, 207] on td "65" at bounding box center [399, 214] width 35 height 12
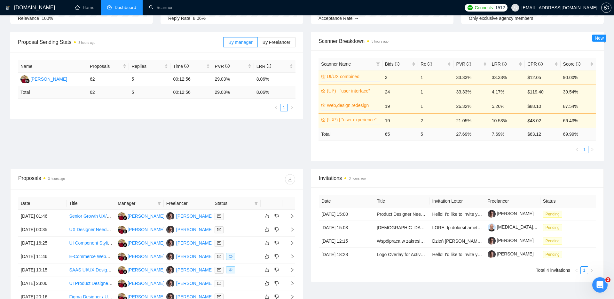
scroll to position [82, 0]
click at [460, 207] on icon "Open Intercom Messenger" at bounding box center [599, 283] width 11 height 11
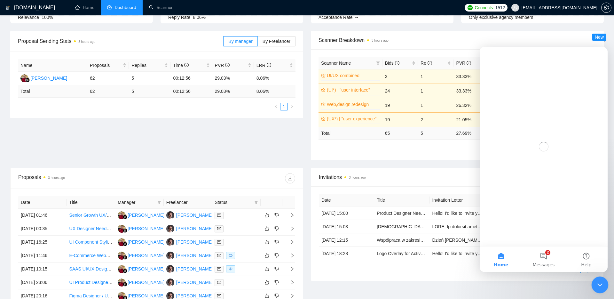
scroll to position [0, 0]
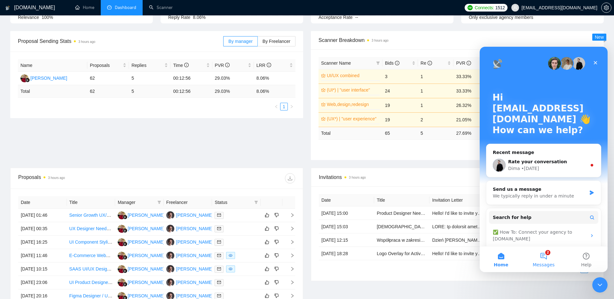
click at [460, 207] on button "2 Messages" at bounding box center [543, 259] width 43 height 26
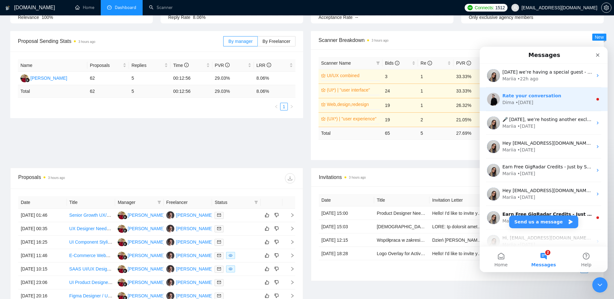
click at [460, 97] on span "Rate your conversation" at bounding box center [531, 95] width 59 height 5
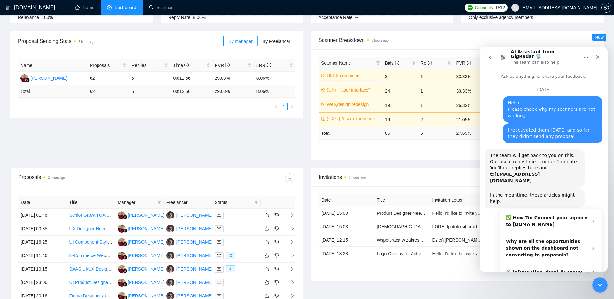
scroll to position [26, 0]
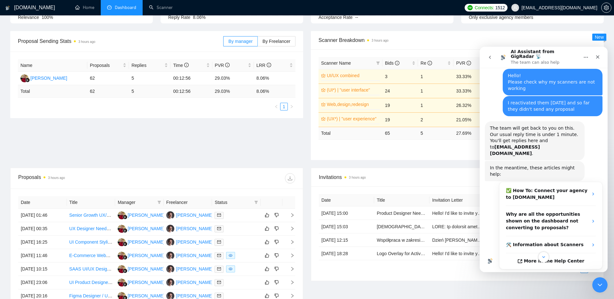
click at [460, 51] on button "go back" at bounding box center [490, 57] width 12 height 12
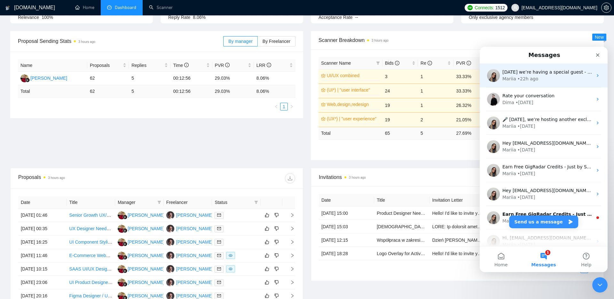
click at [460, 80] on div "• 22h ago" at bounding box center [527, 78] width 21 height 7
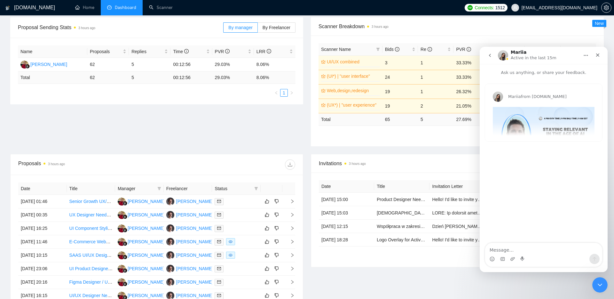
scroll to position [96, 0]
click at [460, 55] on icon "go back" at bounding box center [489, 55] width 5 height 5
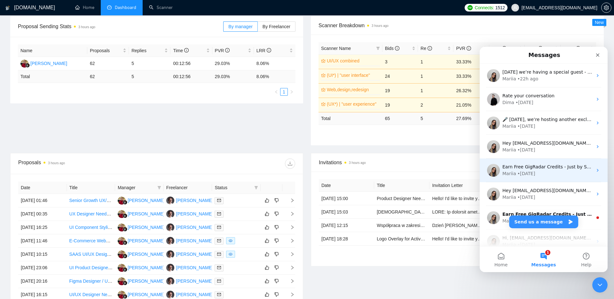
scroll to position [33, 0]
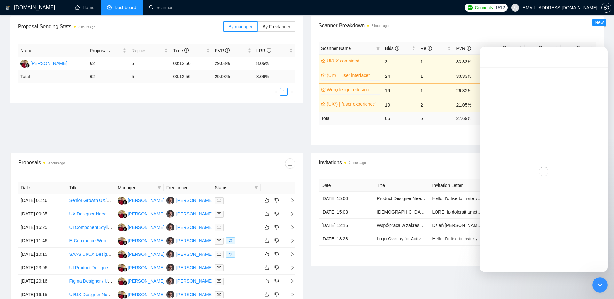
scroll to position [0, 0]
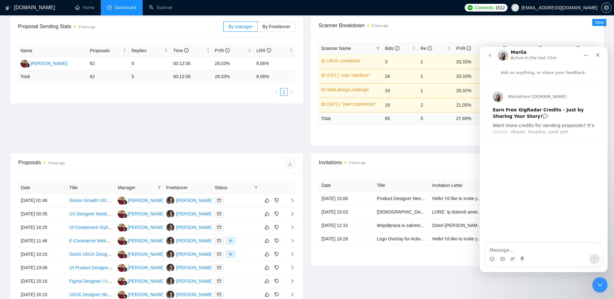
click at [460, 52] on button "go back" at bounding box center [490, 55] width 12 height 12
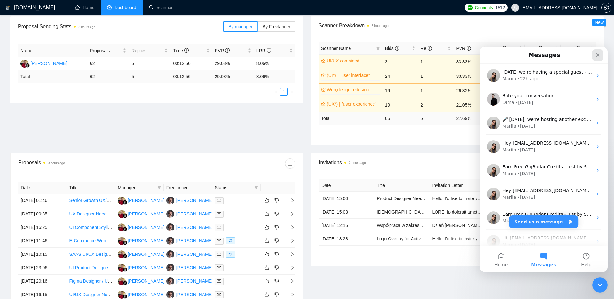
click at [460, 55] on icon "Close" at bounding box center [597, 54] width 5 height 5
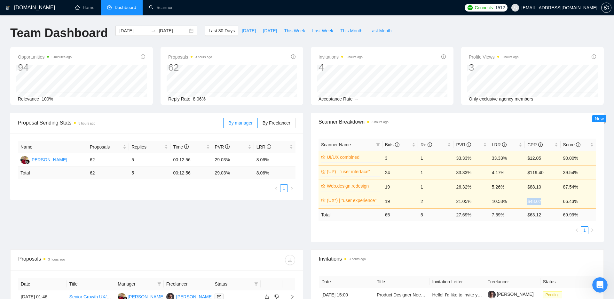
drag, startPoint x: 543, startPoint y: 201, endPoint x: 526, endPoint y: 201, distance: 16.9
click at [460, 201] on td "$48.02" at bounding box center [542, 201] width 35 height 14
click at [460, 207] on div "Scanner Name Bids Re PVR LRR CPR Score UI/UX combined 0% 3 1 33.33% 33.33% $12.…" at bounding box center [457, 186] width 293 height 111
click at [206, 121] on span "Proposal Sending Stats 3 hours ago" at bounding box center [120, 123] width 205 height 8
click at [460, 173] on td "39.54%" at bounding box center [577, 172] width 35 height 14
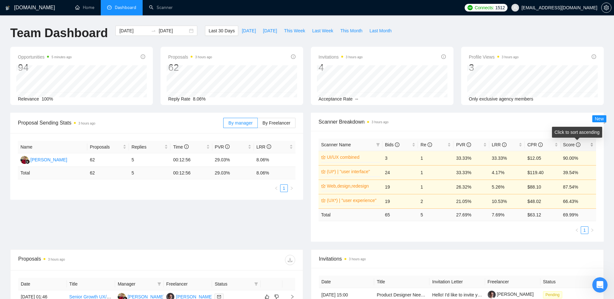
click at [460, 144] on icon "info-circle" at bounding box center [578, 144] width 4 height 4
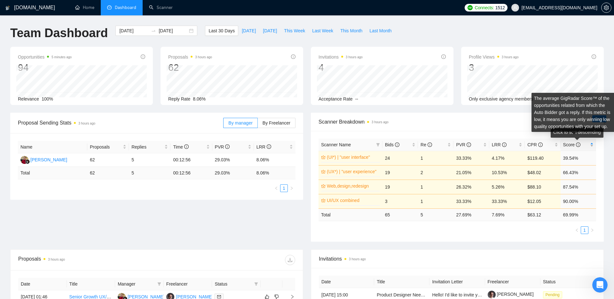
click at [460, 144] on icon "info-circle" at bounding box center [578, 144] width 4 height 4
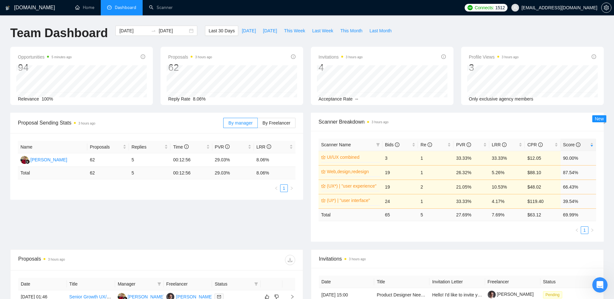
click at [460, 207] on div "Scanner Name Bids Re PVR LRR CPR Score UI/UX combined 0% 3 1 33.33% 33.33% $12.…" at bounding box center [457, 186] width 293 height 111
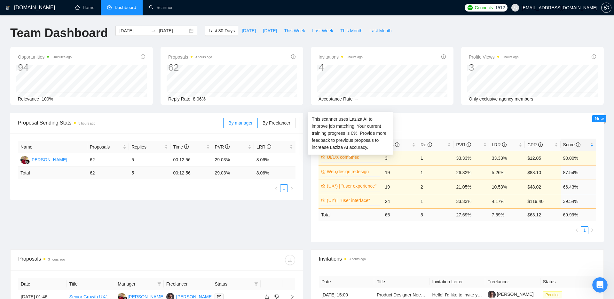
click at [332, 155] on link "UI/UX combined" at bounding box center [353, 156] width 52 height 7
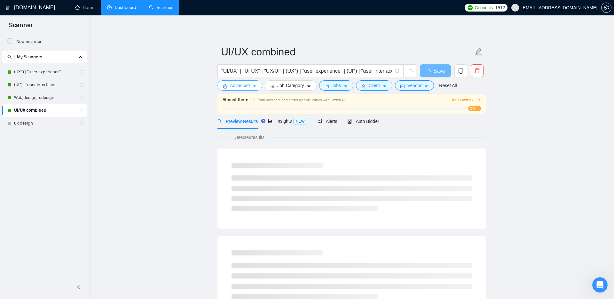
click at [241, 82] on span "Advanced" at bounding box center [240, 85] width 20 height 7
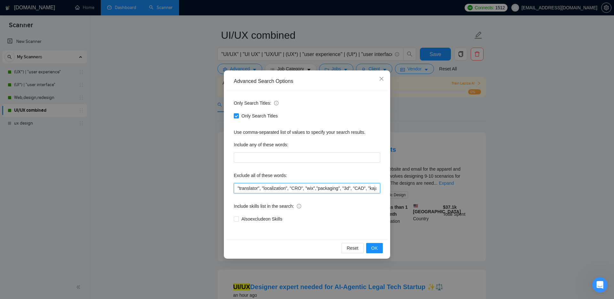
click at [240, 188] on input ""translator", "localization", "CRO", "wix","packaging", "3d", "CAD", "kajabi", …" at bounding box center [307, 188] width 146 height 10
click at [238, 188] on input ""translator", "localization", "CRO", "wix","packaging", "3d", "CAD", "kajabi", …" at bounding box center [307, 188] width 146 height 10
click at [239, 188] on input ""translator", "localization", "CRO", "wix","packaging", "3d", "CAD", "kajabi", …" at bounding box center [307, 188] width 146 height 10
click at [238, 189] on input ""translator", "localization", "CRO", "wix","packaging", "3d", "CAD", "kajabi", …" at bounding box center [307, 188] width 146 height 10
click at [240, 188] on input ""translator", "localization", "CRO", "wix","packaging", "3d", "CAD", "kajabi", …" at bounding box center [307, 188] width 146 height 10
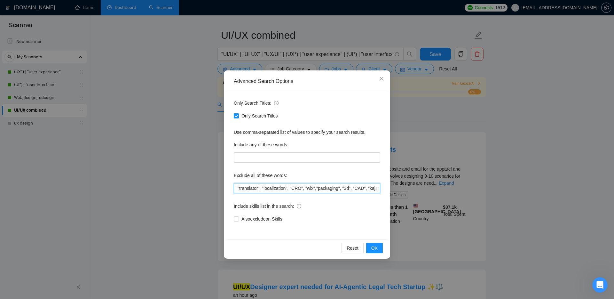
click at [240, 188] on input ""translator", "localization", "CRO", "wix","packaging", "3d", "CAD", "kajabi", …" at bounding box center [307, 188] width 146 height 10
click at [236, 189] on input ""translator", "localization", "CRO", "wix","packaging", "3d", "CAD", "kajabi", …" at bounding box center [307, 188] width 146 height 10
click at [382, 79] on icon "close" at bounding box center [381, 78] width 5 height 5
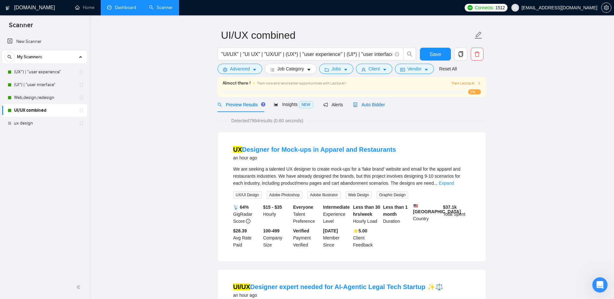
click at [369, 104] on span "Auto Bidder" at bounding box center [369, 104] width 32 height 5
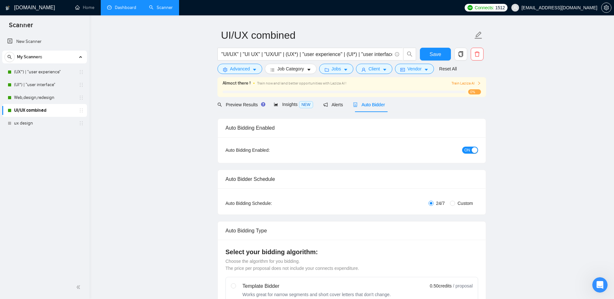
checkbox input "true"
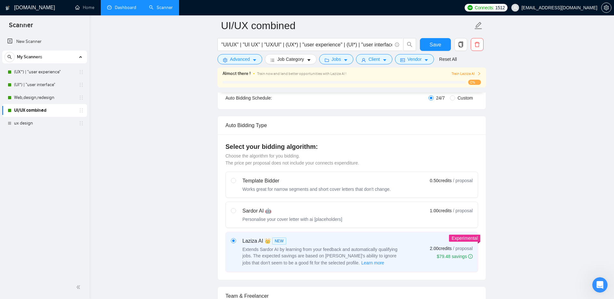
scroll to position [49, 0]
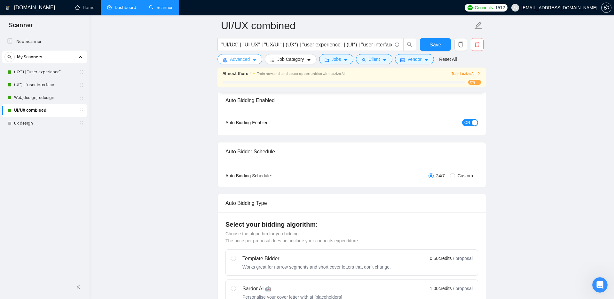
click at [240, 58] on span "Advanced" at bounding box center [240, 59] width 20 height 7
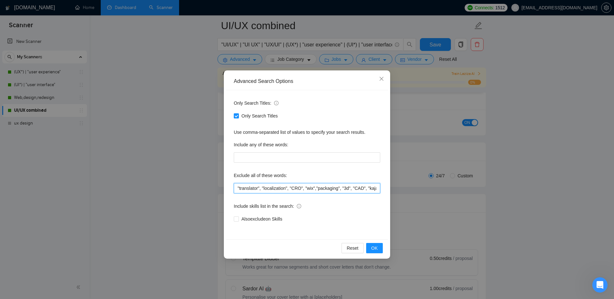
click at [240, 185] on input ""translator", "localization", "CRO", "wix","packaging", "3d", "CAD", "kajabi", …" at bounding box center [307, 188] width 146 height 10
type input ""translator", "localization", "CRO", "wix","packaging", "3d", "CAD", "kajabi", …"
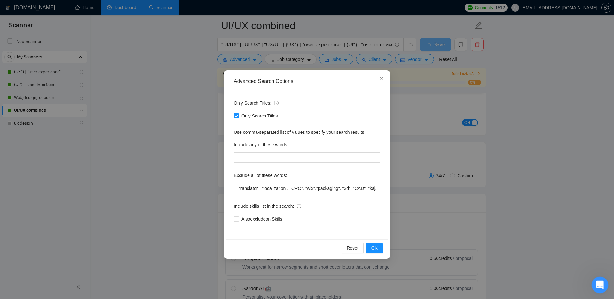
drag, startPoint x: 599, startPoint y: 284, endPoint x: 1165, endPoint y: 514, distance: 610.5
click at [460, 207] on icon "Open Intercom Messenger" at bounding box center [599, 283] width 11 height 11
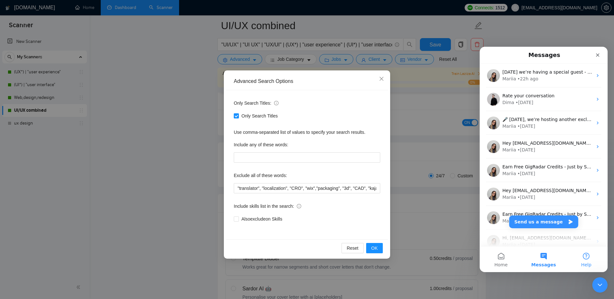
click at [460, 207] on button "Help" at bounding box center [586, 259] width 43 height 26
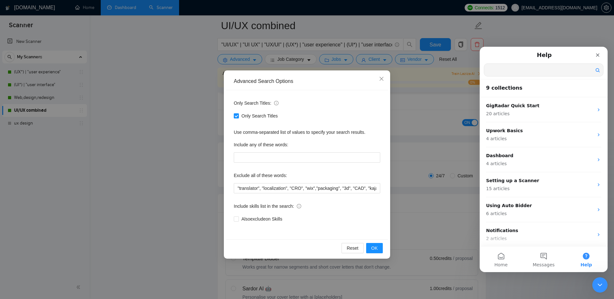
click at [460, 70] on input "Search for help" at bounding box center [543, 70] width 119 height 12
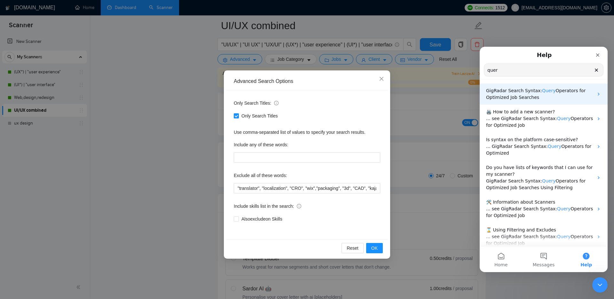
type input "quer"
click at [460, 94] on span "Operators for Optimized Job Searches" at bounding box center [535, 94] width 99 height 12
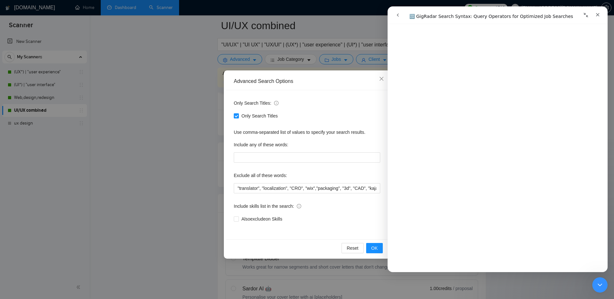
scroll to position [102, 0]
click at [248, 187] on input ""translator", "localization", "CRO", "wix","packaging", "3d", "CAD", "kajabi", …" at bounding box center [307, 188] width 146 height 10
click at [239, 189] on input ""translator", "localization", "CRO", "wix","packaging", "3d", "CAD", "kajabi", …" at bounding box center [307, 188] width 146 height 10
drag, startPoint x: 275, startPoint y: 188, endPoint x: 287, endPoint y: 189, distance: 12.5
click at [287, 189] on input "(translat*)", "localization", "CRO", "wix","packaging", "3d", "CAD", "kajabi", …" at bounding box center [307, 188] width 146 height 10
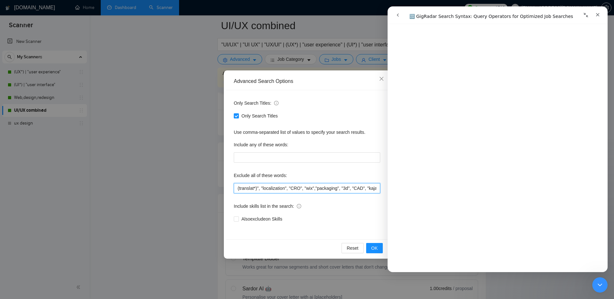
drag, startPoint x: 287, startPoint y: 189, endPoint x: 276, endPoint y: 189, distance: 11.8
click at [276, 189] on input "(translat*)", "localization", "CRO", "wix","packaging", "3d", "CAD", "kajabi", …" at bounding box center [307, 188] width 146 height 10
type input "(translat*)", "(local*)", "CRO", "wix","packaging", "3d", "CAD", "kajabi", "int…"
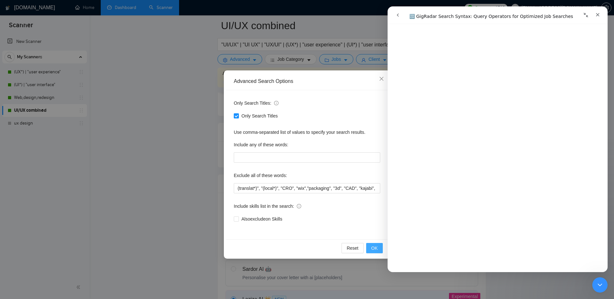
click at [375, 207] on span "OK" at bounding box center [374, 247] width 6 height 7
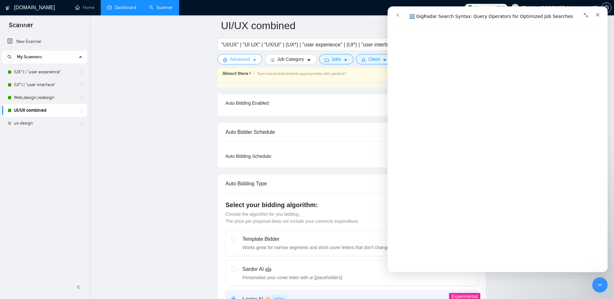
click at [231, 55] on button "Advanced" at bounding box center [239, 59] width 45 height 10
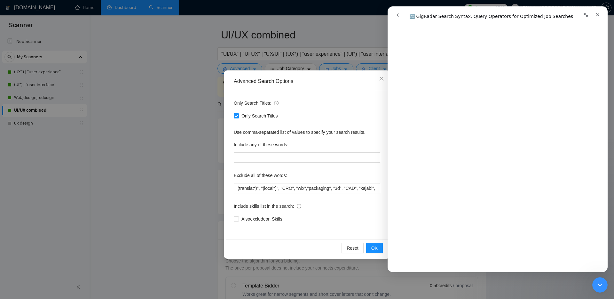
scroll to position [13, 0]
click at [380, 78] on icon "close" at bounding box center [381, 78] width 5 height 5
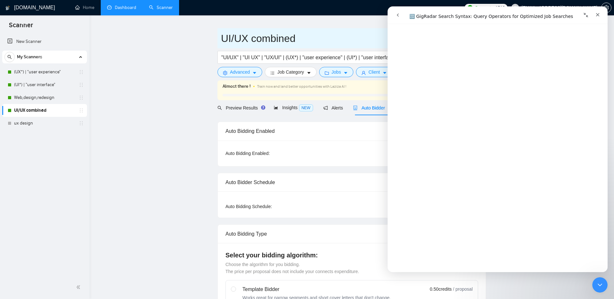
click at [44, 73] on link "(UX*) | "user experience"" at bounding box center [44, 72] width 61 height 13
click at [460, 15] on icon "Close" at bounding box center [598, 15] width 4 height 4
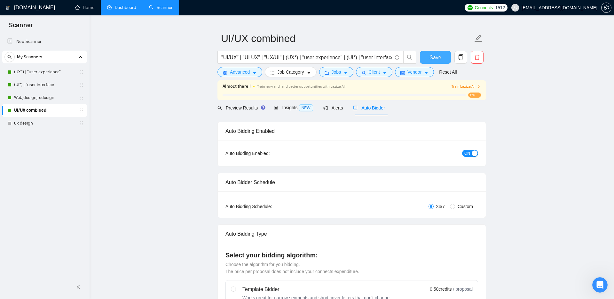
click at [425, 57] on button "Save" at bounding box center [435, 57] width 31 height 13
checkbox input "true"
click at [37, 76] on link "(UX*) | "user experience"" at bounding box center [44, 72] width 61 height 13
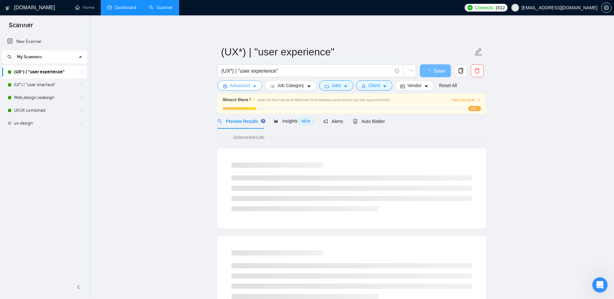
click at [245, 85] on span "Advanced" at bounding box center [240, 85] width 20 height 7
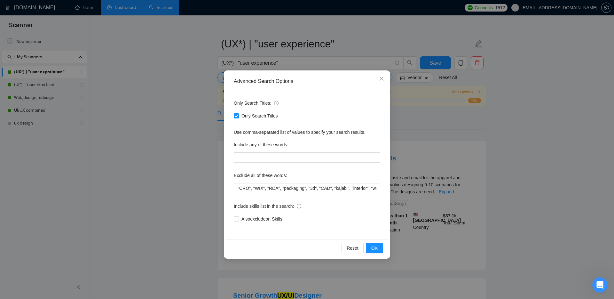
scroll to position [13, 0]
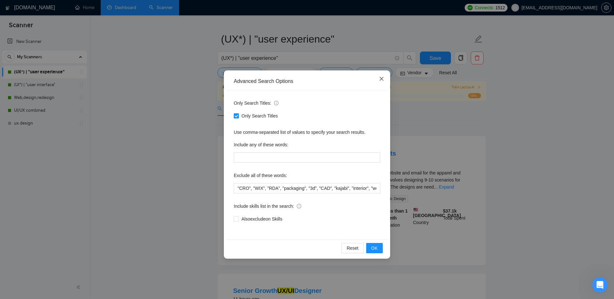
click at [383, 79] on icon "close" at bounding box center [381, 78] width 5 height 5
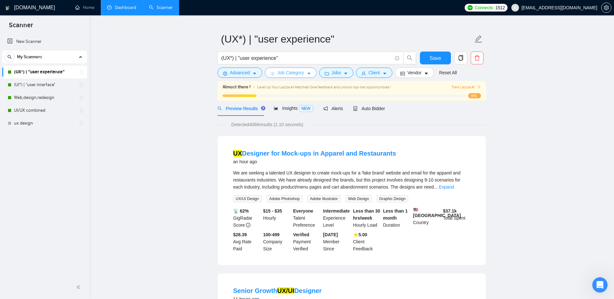
click at [288, 73] on span "Job Category" at bounding box center [290, 72] width 27 height 7
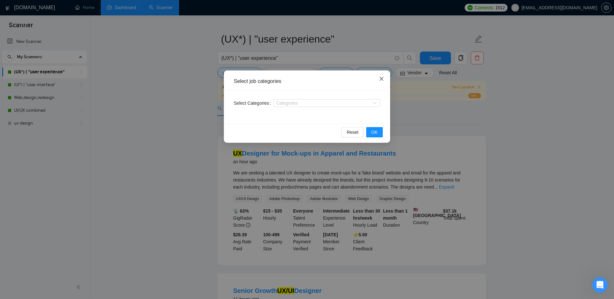
click at [382, 79] on icon "close" at bounding box center [381, 78] width 5 height 5
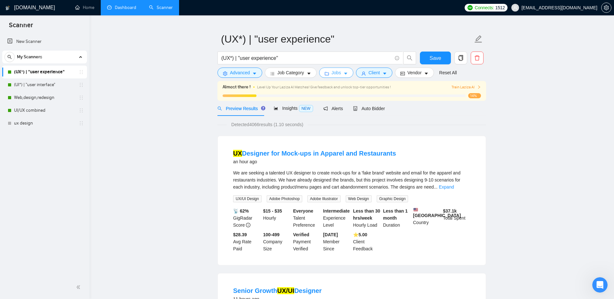
click at [333, 74] on span "Jobs" at bounding box center [336, 72] width 10 height 7
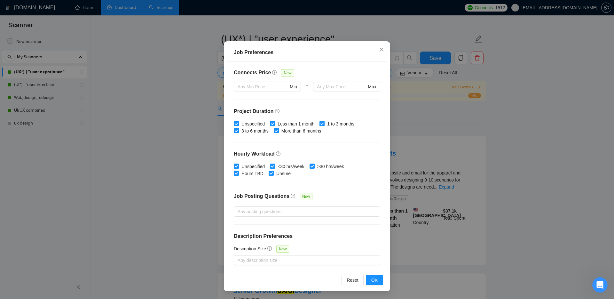
scroll to position [152, 0]
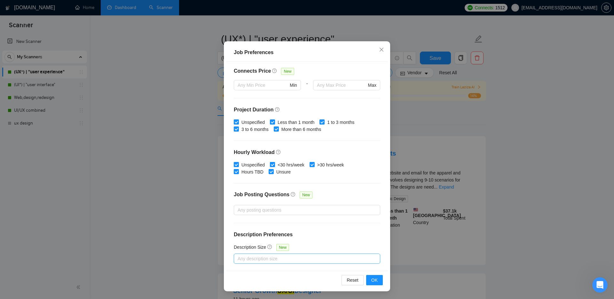
click at [280, 207] on div at bounding box center [303, 258] width 137 height 8
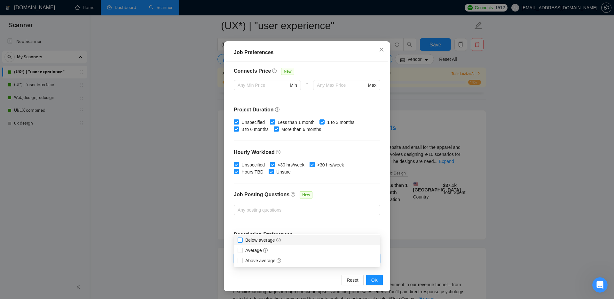
scroll to position [39, 0]
click at [257, 207] on span "Below average" at bounding box center [263, 243] width 36 height 5
click at [242, 207] on input "Below average" at bounding box center [240, 243] width 4 height 4
checkbox input "true"
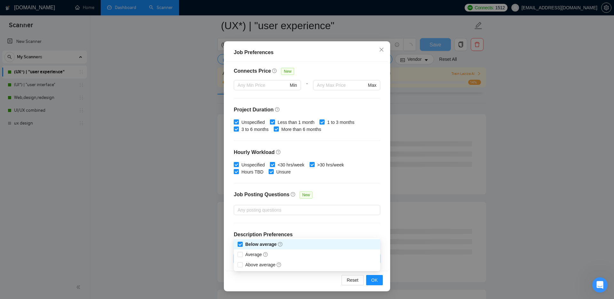
click at [254, 207] on div "Budget Project Type All Fixed Price Hourly Rate Fixed Price Budget $ 1000 Min -…" at bounding box center [307, 166] width 162 height 209
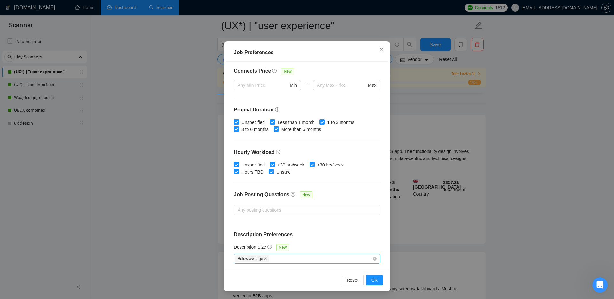
click at [269, 207] on span "Below average" at bounding box center [252, 258] width 34 height 7
click at [264, 207] on span at bounding box center [265, 259] width 3 height 4
click at [382, 50] on icon "close" at bounding box center [381, 49] width 5 height 5
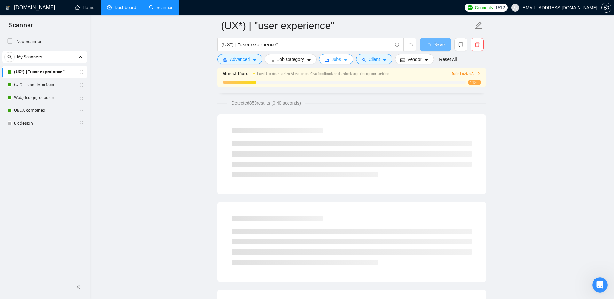
scroll to position [0, 0]
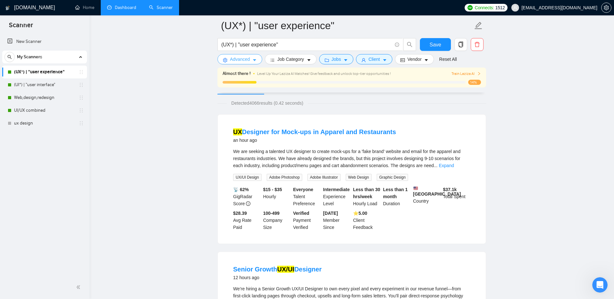
click at [237, 59] on span "Advanced" at bounding box center [240, 59] width 20 height 7
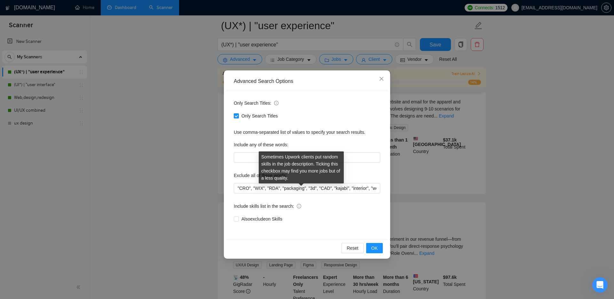
scroll to position [111, 0]
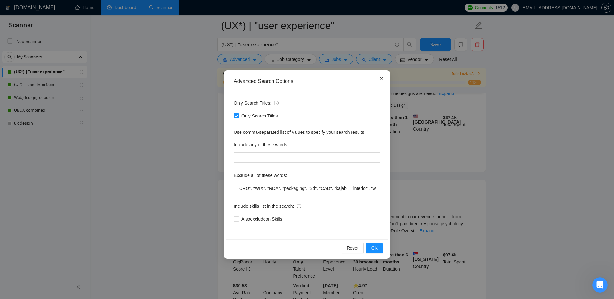
click at [383, 81] on icon "close" at bounding box center [381, 78] width 5 height 5
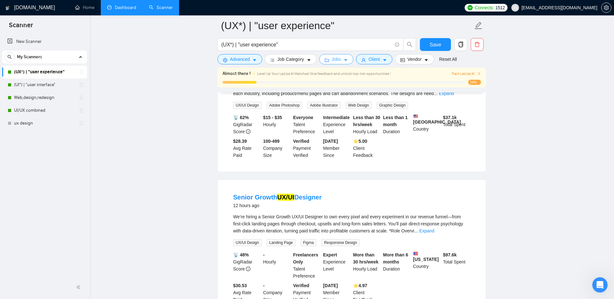
click at [339, 62] on span "Jobs" at bounding box center [336, 59] width 10 height 7
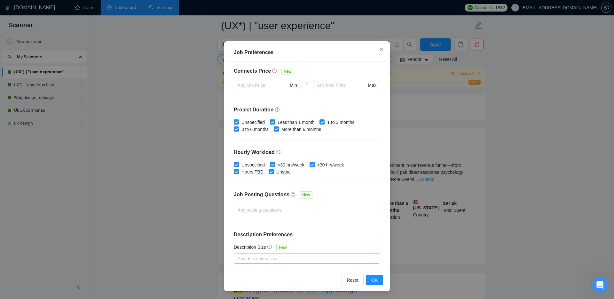
scroll to position [177, 0]
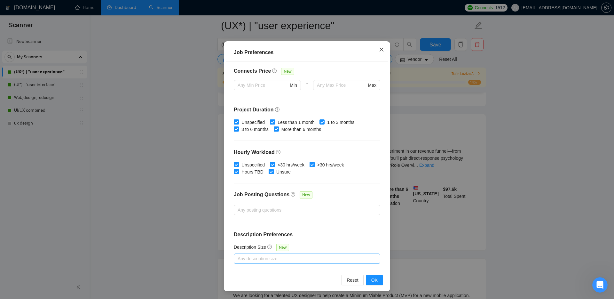
click at [379, 48] on icon "close" at bounding box center [381, 49] width 4 height 4
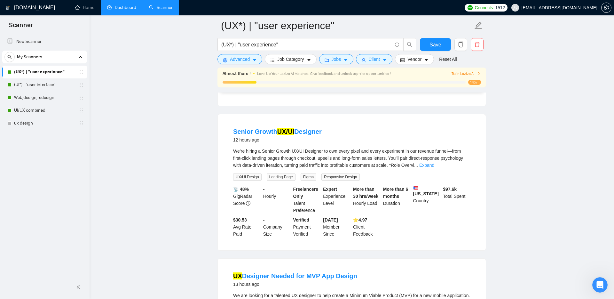
scroll to position [0, 0]
click at [382, 59] on button "Client" at bounding box center [374, 59] width 36 height 10
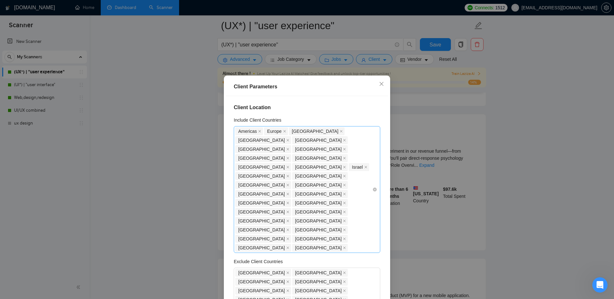
scroll to position [5, 0]
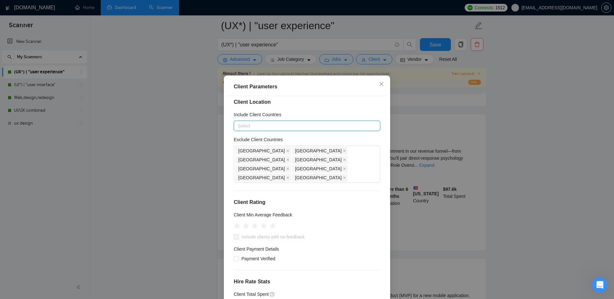
click at [331, 135] on div "Client Location Include Client Countries Select Exclude Client Countries [GEOGR…" at bounding box center [307, 200] width 162 height 209
click at [359, 160] on div "[GEOGRAPHIC_DATA] [GEOGRAPHIC_DATA] [GEOGRAPHIC_DATA] [GEOGRAPHIC_DATA] [GEOGRA…" at bounding box center [303, 164] width 137 height 36
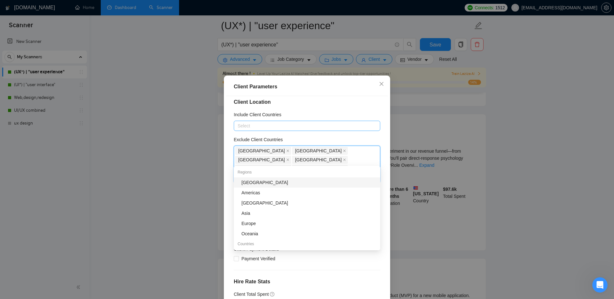
click at [321, 136] on div "Exclude Client Countries" at bounding box center [307, 141] width 146 height 10
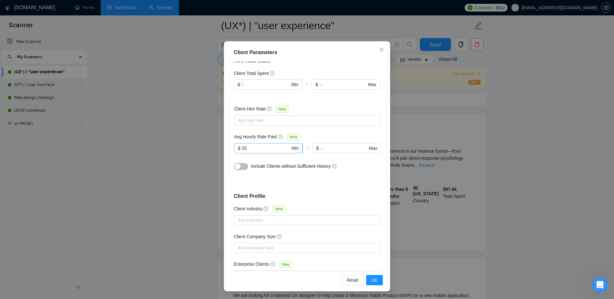
scroll to position [199, 0]
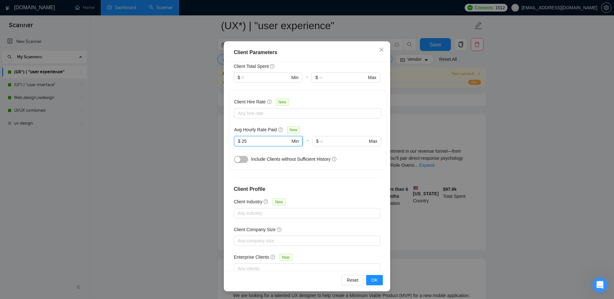
click at [259, 137] on input "25" at bounding box center [266, 140] width 49 height 7
type input "20"
click at [246, 126] on h5 "Avg Hourly Rate Paid" at bounding box center [255, 129] width 43 height 7
click at [242, 156] on button "button" at bounding box center [241, 159] width 14 height 7
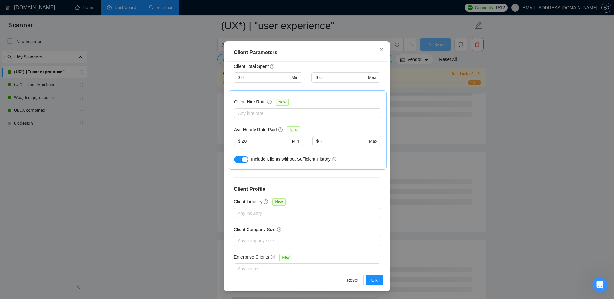
click at [348, 155] on div "Include Clients without Sufficient History" at bounding box center [316, 158] width 130 height 7
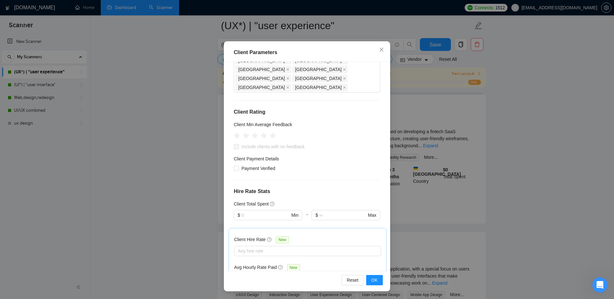
scroll to position [58, 0]
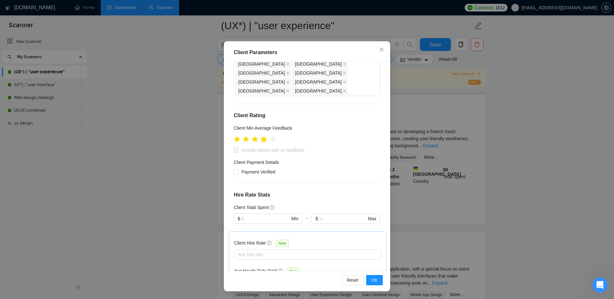
click at [264, 136] on icon "star" at bounding box center [264, 139] width 7 height 6
click at [240, 146] on span "Include clients with no feedback" at bounding box center [273, 149] width 68 height 7
click at [238, 147] on input "Include clients with no feedback" at bounding box center [236, 149] width 4 height 4
checkbox input "true"
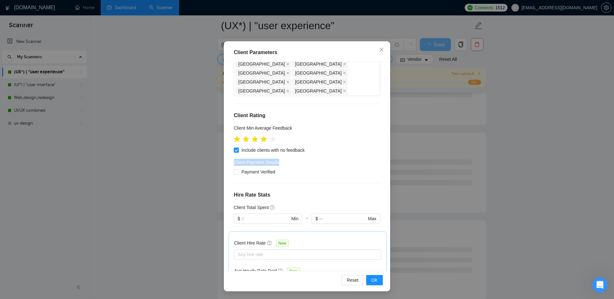
drag, startPoint x: 234, startPoint y: 143, endPoint x: 283, endPoint y: 145, distance: 48.3
click at [283, 159] on div "Client Payment Details" at bounding box center [307, 164] width 146 height 10
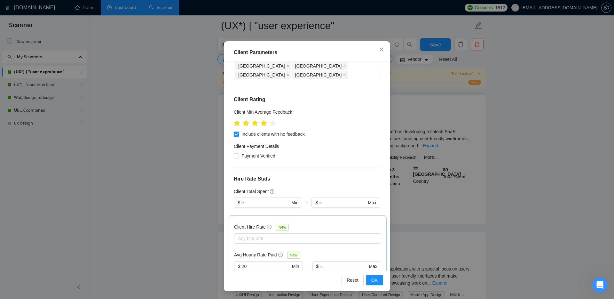
scroll to position [76, 0]
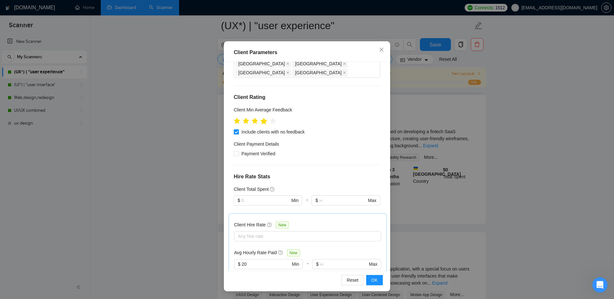
click at [265, 118] on icon "star" at bounding box center [264, 121] width 7 height 6
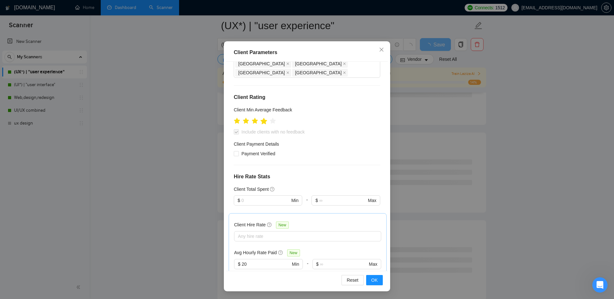
click at [267, 117] on icon "star" at bounding box center [263, 120] width 7 height 7
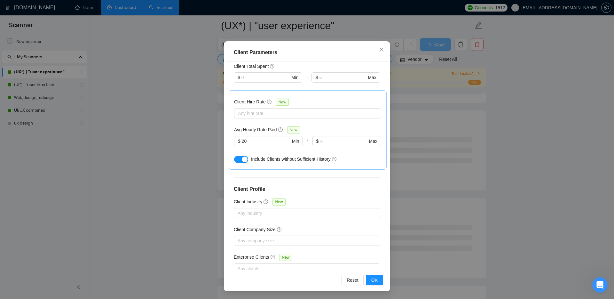
scroll to position [221, 0]
click at [375, 207] on span "OK" at bounding box center [374, 279] width 6 height 7
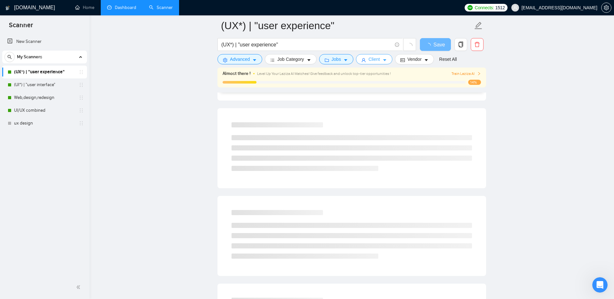
scroll to position [0, 0]
click at [431, 40] on button "Save" at bounding box center [435, 44] width 31 height 13
click at [433, 42] on span "button" at bounding box center [429, 45] width 8 height 8
click at [413, 61] on span "Vendor" at bounding box center [414, 59] width 14 height 7
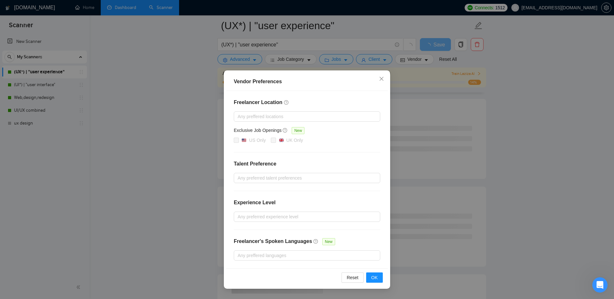
scroll to position [231, 0]
click at [261, 207] on div at bounding box center [303, 217] width 137 height 8
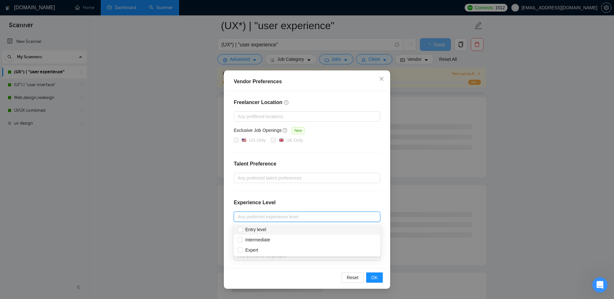
click at [254, 201] on h4 "Experience Level" at bounding box center [255, 203] width 42 height 8
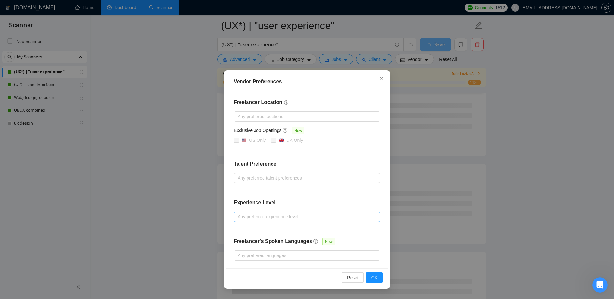
scroll to position [254, 0]
click at [256, 207] on div "Any preferred experience level" at bounding box center [307, 216] width 146 height 10
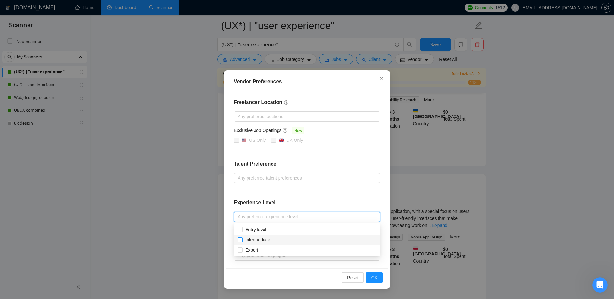
click at [240, 207] on input "Intermediate" at bounding box center [240, 239] width 4 height 4
checkbox input "true"
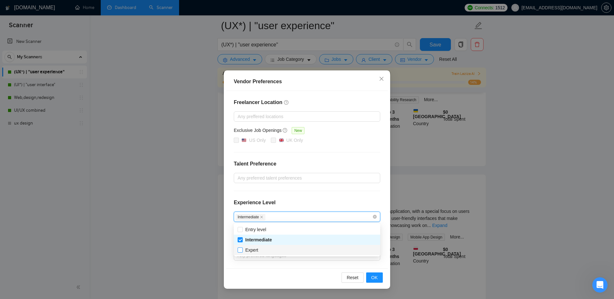
click at [241, 207] on label "Expert" at bounding box center [249, 249] width 23 height 7
click at [241, 207] on input "Expert" at bounding box center [240, 249] width 4 height 4
click at [239, 207] on input "Expert" at bounding box center [240, 249] width 4 height 4
checkbox input "true"
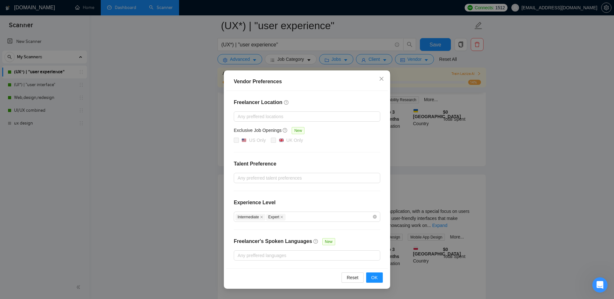
click at [230, 207] on div "Freelancer Location Any preffered locations Exclusive Job Openings New US Only …" at bounding box center [307, 179] width 162 height 177
click at [374, 207] on span "OK" at bounding box center [374, 277] width 6 height 7
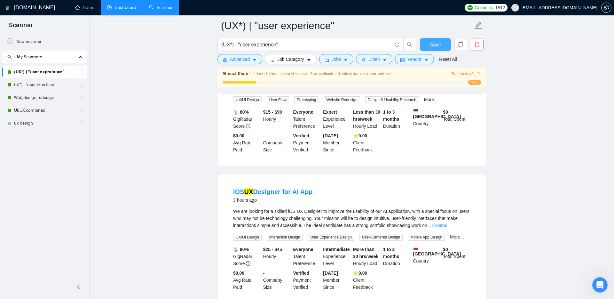
click at [429, 43] on button "Save" at bounding box center [435, 44] width 31 height 13
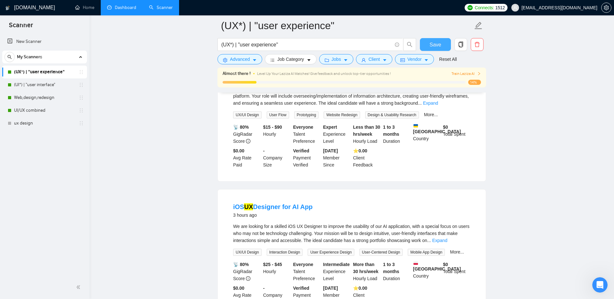
scroll to position [236, 0]
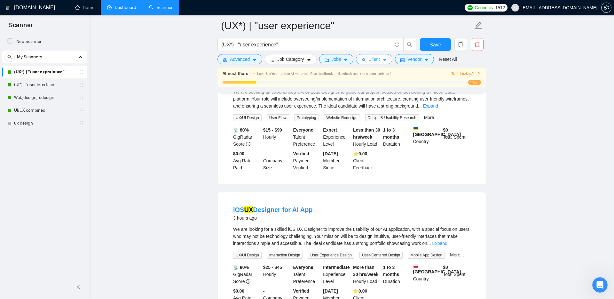
click at [380, 60] on span "Client" at bounding box center [374, 59] width 12 height 7
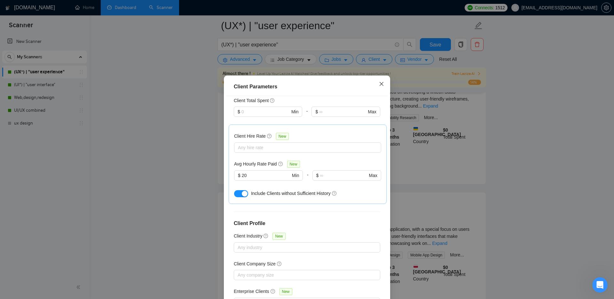
click at [382, 86] on span "Close" at bounding box center [381, 83] width 17 height 17
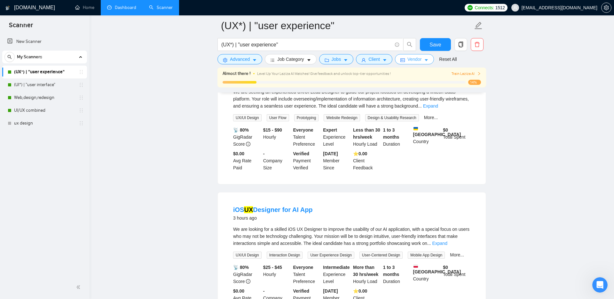
click at [417, 60] on span "Vendor" at bounding box center [414, 59] width 14 height 7
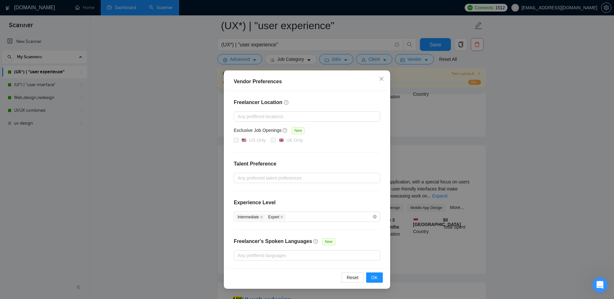
scroll to position [294, 0]
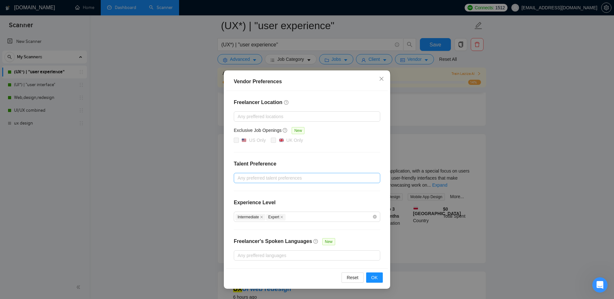
click at [279, 181] on div at bounding box center [303, 178] width 137 height 8
click at [240, 192] on input "Unspecified" at bounding box center [240, 190] width 4 height 4
checkbox input "true"
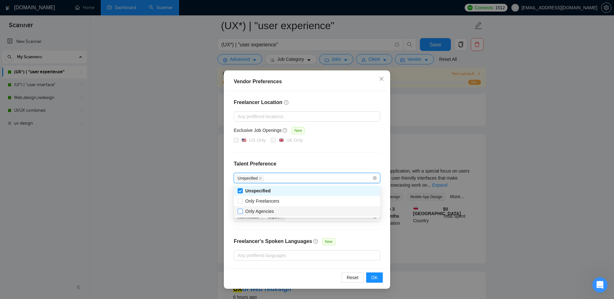
click at [239, 207] on input "Only Agencies" at bounding box center [240, 210] width 4 height 4
checkbox input "true"
click at [230, 201] on div "Freelancer Location Any preffered locations Exclusive Job Openings New US Only …" at bounding box center [307, 179] width 162 height 177
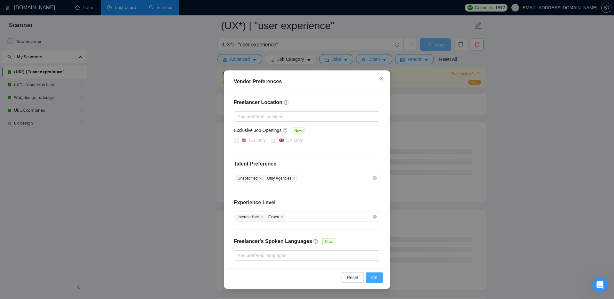
click at [378, 207] on button "OK" at bounding box center [374, 277] width 17 height 10
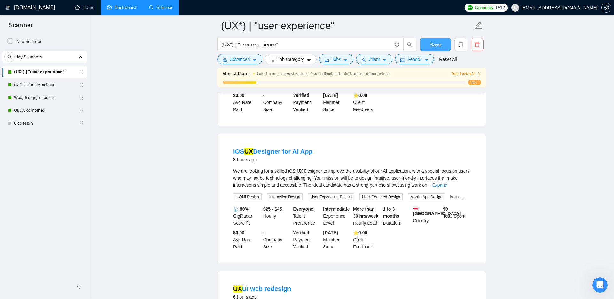
click at [432, 45] on span "Save" at bounding box center [435, 45] width 12 height 8
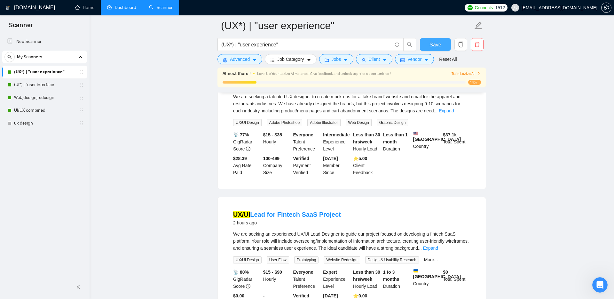
scroll to position [94, 0]
click at [414, 59] on span "Vendor" at bounding box center [414, 59] width 14 height 7
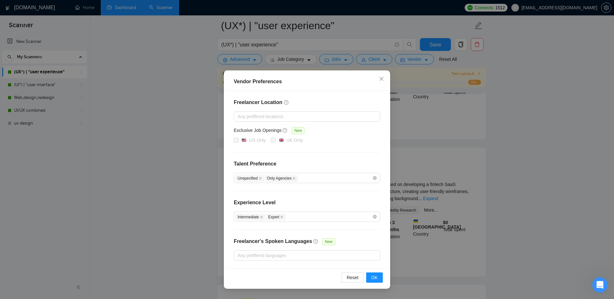
scroll to position [144, 0]
click at [382, 80] on icon "close" at bounding box center [381, 79] width 4 height 4
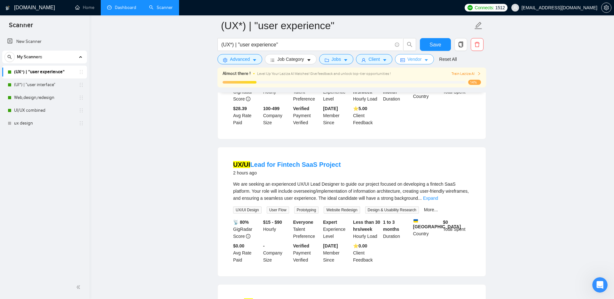
click at [418, 57] on span "Vendor" at bounding box center [414, 59] width 14 height 7
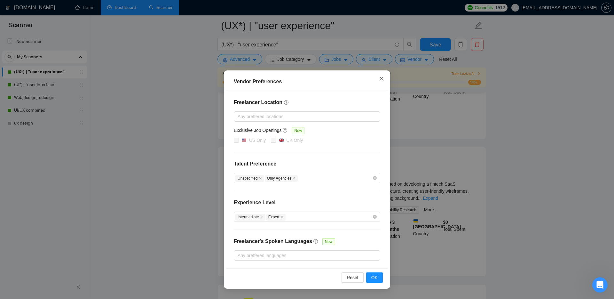
click at [381, 79] on icon "close" at bounding box center [381, 79] width 4 height 4
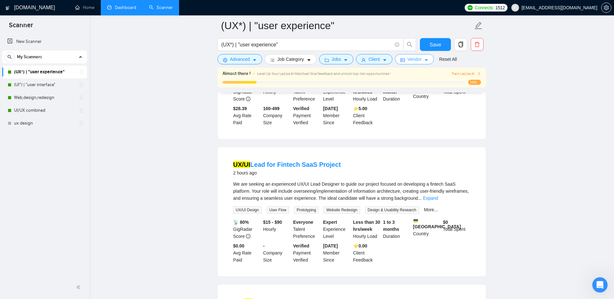
scroll to position [0, 0]
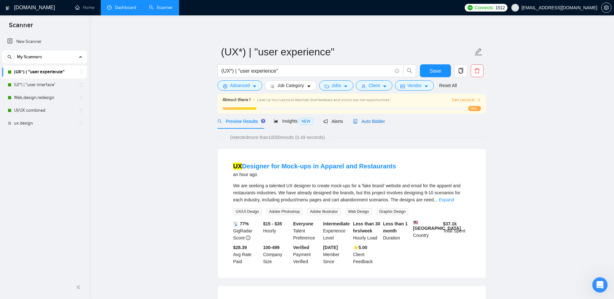
click at [381, 124] on div "Auto Bidder" at bounding box center [369, 121] width 32 height 7
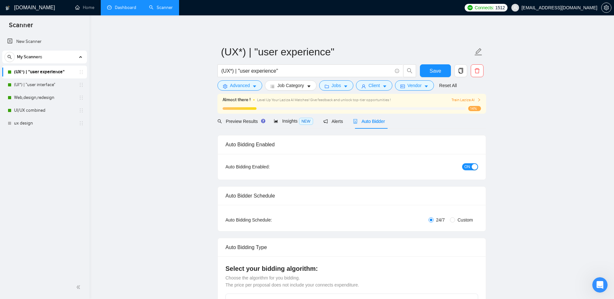
checkbox input "true"
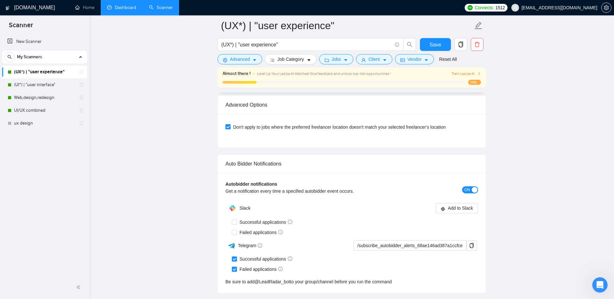
scroll to position [1422, 0]
click at [429, 42] on button "Save" at bounding box center [435, 44] width 31 height 13
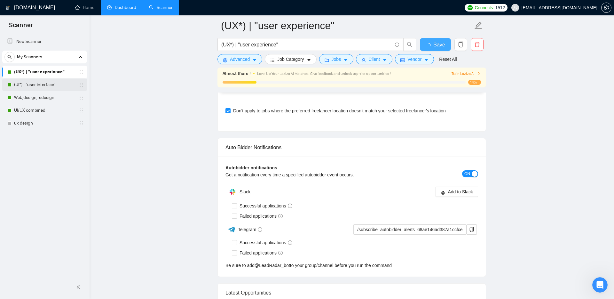
checkbox input "true"
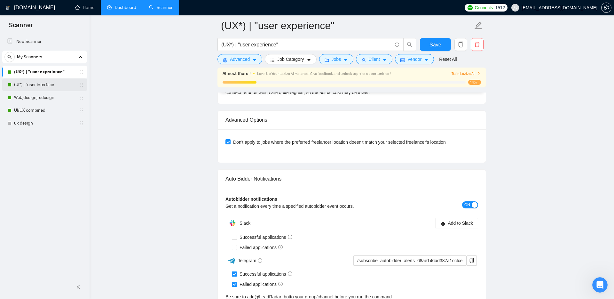
click at [43, 89] on link "(UI*) | "user interface"" at bounding box center [44, 84] width 61 height 13
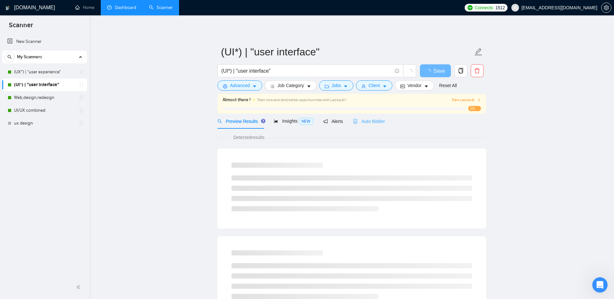
click at [370, 125] on div "Auto Bidder" at bounding box center [369, 120] width 32 height 15
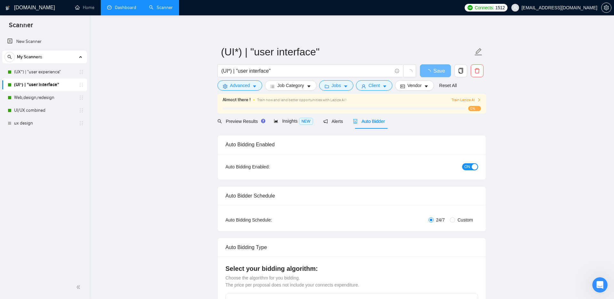
checkbox input "true"
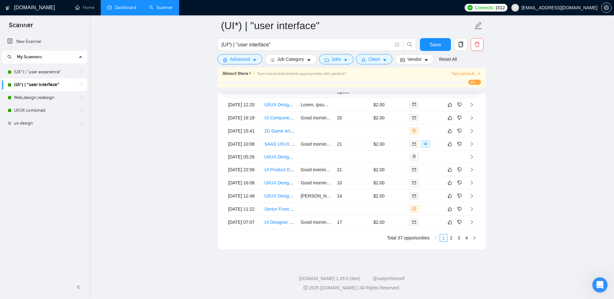
scroll to position [1733, 0]
click at [27, 96] on link "Web,design,redesign" at bounding box center [44, 97] width 61 height 13
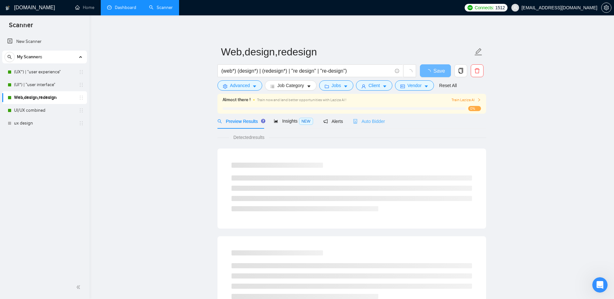
click at [372, 125] on div "Auto Bidder" at bounding box center [369, 120] width 32 height 15
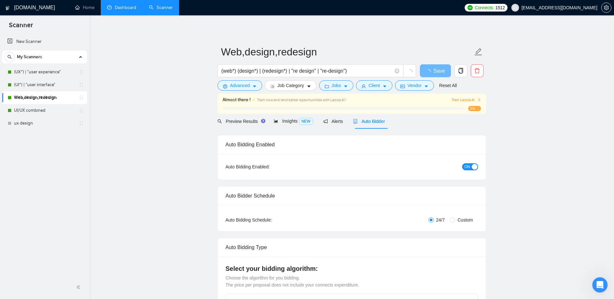
checkbox input "true"
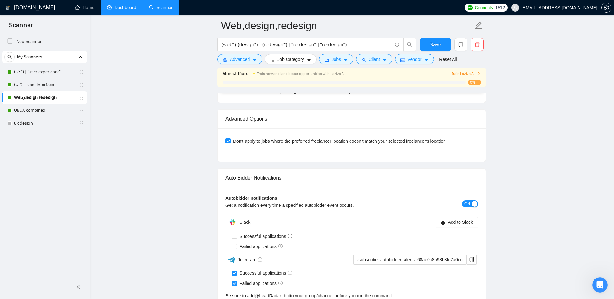
scroll to position [1406, 0]
click at [42, 109] on link "UI/UX combined" at bounding box center [44, 110] width 61 height 13
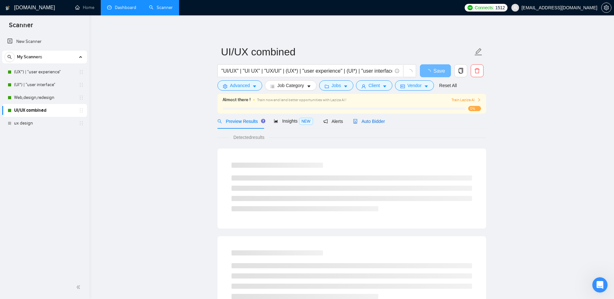
drag, startPoint x: 374, startPoint y: 122, endPoint x: 296, endPoint y: 133, distance: 78.8
click at [374, 122] on span "Auto Bidder" at bounding box center [369, 121] width 32 height 5
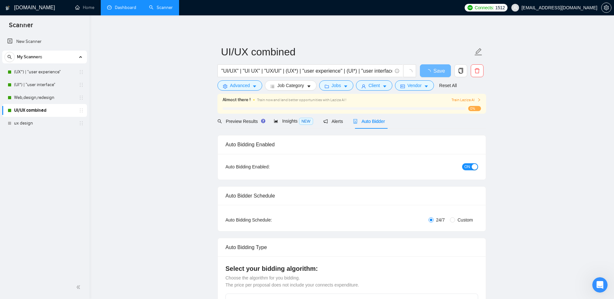
checkbox input "true"
click at [242, 122] on span "Preview Results" at bounding box center [240, 121] width 46 height 5
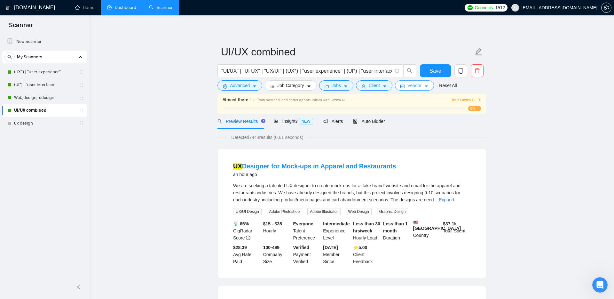
click at [427, 84] on span "caret-down" at bounding box center [426, 86] width 4 height 5
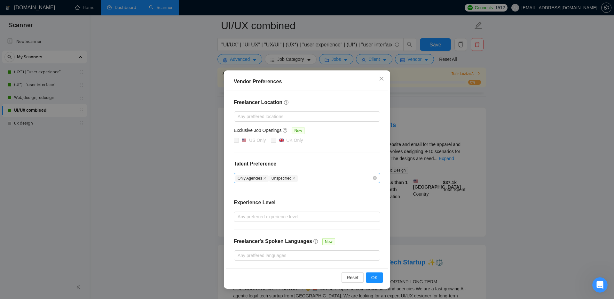
scroll to position [48, 0]
click at [381, 77] on icon "close" at bounding box center [381, 78] width 5 height 5
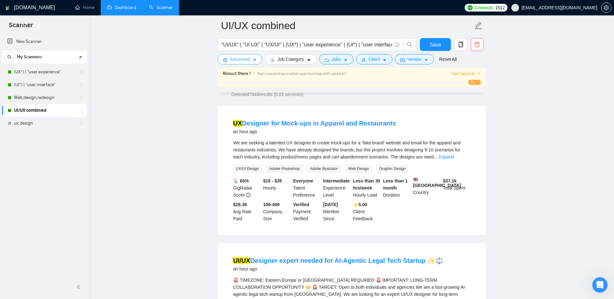
click at [242, 59] on span "Advanced" at bounding box center [240, 59] width 20 height 7
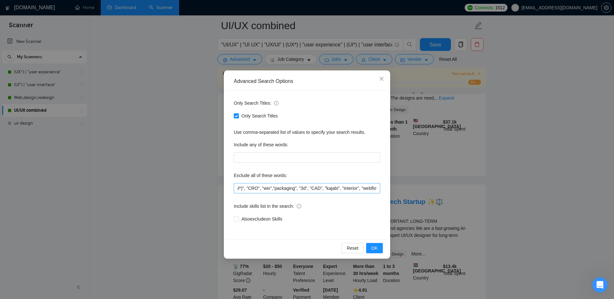
scroll to position [0, 0]
click at [382, 77] on icon "close" at bounding box center [381, 78] width 5 height 5
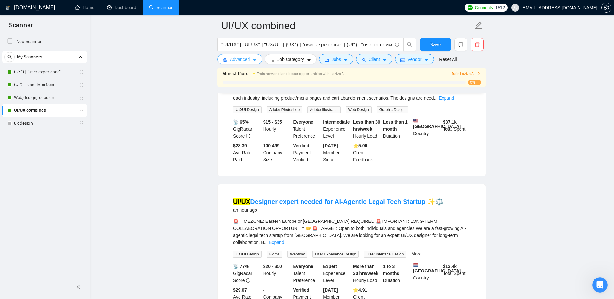
click at [243, 57] on span "Advanced" at bounding box center [240, 59] width 20 height 7
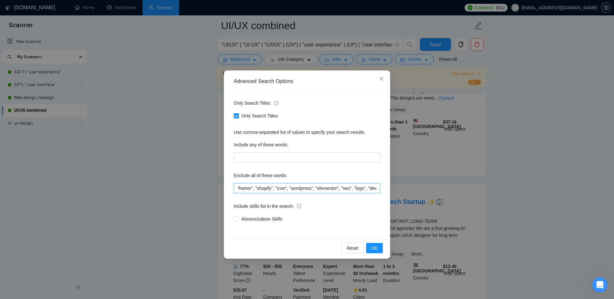
scroll to position [0, 181]
click at [329, 187] on input "(translat*)", "(local*)", "CRO", "wix","packaging", "3d", "CAD", "kajabi", "int…" at bounding box center [307, 188] width 146 height 10
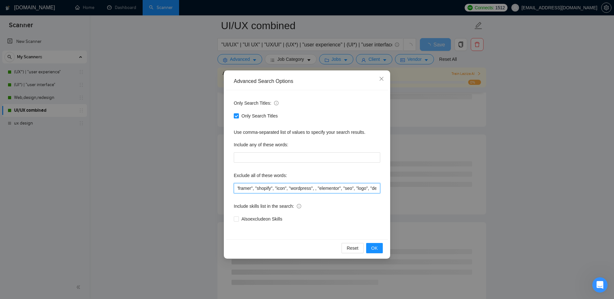
drag, startPoint x: 304, startPoint y: 188, endPoint x: 329, endPoint y: 188, distance: 25.6
click at [329, 188] on input "(translat*)", "(local*)", "CRO", "wix","packaging", "3d", "CAD", "kajabi", "int…" at bounding box center [307, 188] width 146 height 10
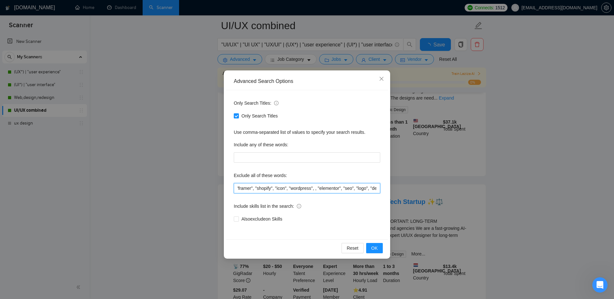
click at [331, 188] on input "(translat*)", "(local*)", "CRO", "wix","packaging", "3d", "CAD", "kajabi", "int…" at bounding box center [307, 188] width 146 height 10
paste input ""wordpress""
drag, startPoint x: 331, startPoint y: 188, endPoint x: 360, endPoint y: 188, distance: 28.5
click at [360, 188] on input "(translat*)", "(local*)", "CRO", "wix","packaging", "3d", "CAD", "kajabi", "int…" at bounding box center [307, 188] width 146 height 10
click at [359, 188] on input "(translat*)", "(local*)", "CRO", "wix","packaging", "3d", "CAD", "kajabi", "int…" at bounding box center [307, 188] width 146 height 10
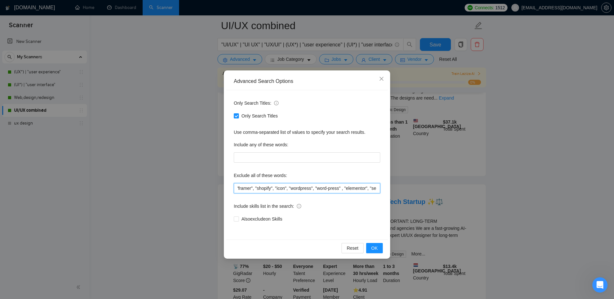
paste input ""word-press""
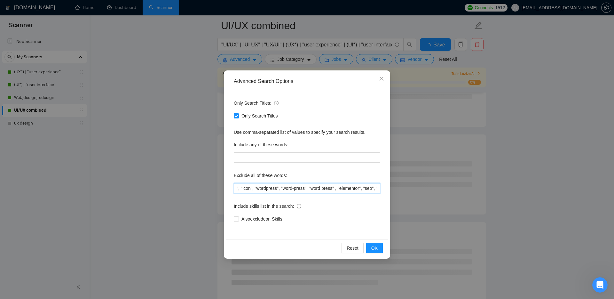
scroll to position [0, 215]
click at [355, 188] on input "(translat*)", "(local*)", "CRO", "wix","packaging", "3d", "CAD", "kajabi", "int…" at bounding box center [307, 188] width 146 height 10
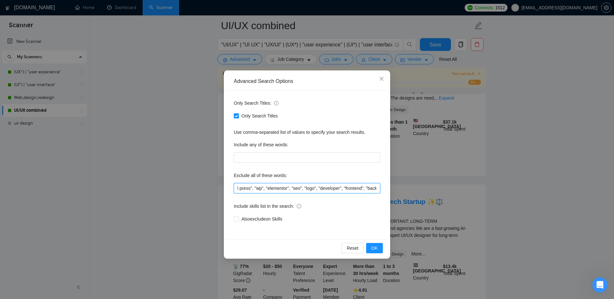
click at [324, 188] on input "(translat*)", "(local*)", "CRO", "wix","packaging", "3d", "CAD", "kajabi", "int…" at bounding box center [307, 188] width 146 height 10
drag, startPoint x: 313, startPoint y: 188, endPoint x: 325, endPoint y: 188, distance: 11.5
click at [325, 188] on input "(translat*)", "(local*)", "CRO", "wix","packaging", "3d", "CAD", "kajabi", "int…" at bounding box center [307, 188] width 146 height 10
click at [275, 187] on input "(translat*)", "(local*)", "CRO", "wix","packaging", "3d", "CAD", "kajabi", "int…" at bounding box center [307, 188] width 146 height 10
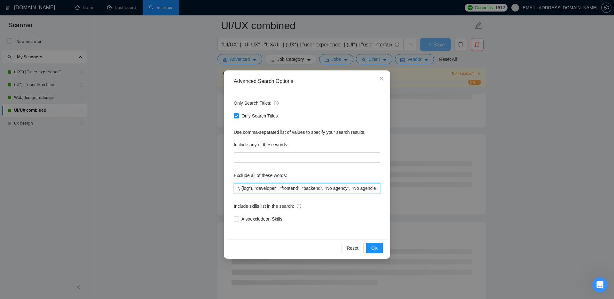
drag, startPoint x: 250, startPoint y: 189, endPoint x: 262, endPoint y: 189, distance: 12.8
click at [262, 189] on input "(translat*)", "(local*)", "CRO", "wix","packaging", "3d", "CAD", "kajabi", "int…" at bounding box center [307, 188] width 146 height 10
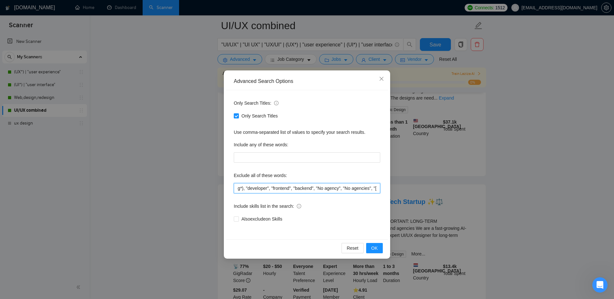
scroll to position [0, 370]
click at [291, 188] on input "(translat*)", "(local*)", "CRO", "wix","packaging", "3d", "CAD", "kajabi", "int…" at bounding box center [307, 188] width 146 height 10
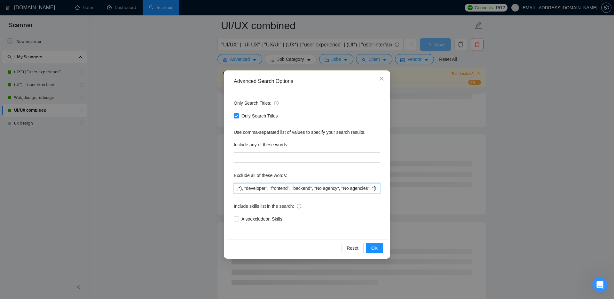
drag, startPoint x: 293, startPoint y: 188, endPoint x: 269, endPoint y: 188, distance: 23.7
click at [269, 188] on input "(translat*)", "(local*)", "CRO", "wix","packaging", "3d", "CAD", "kajabi", "int…" at bounding box center [307, 188] width 146 height 10
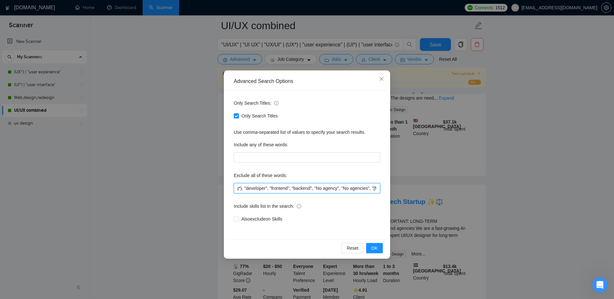
click at [295, 187] on input "(translat*)", "(local*)", "CRO", "wix","packaging", "3d", "CAD", "kajabi", "int…" at bounding box center [307, 188] width 146 height 10
paste input "developer"""
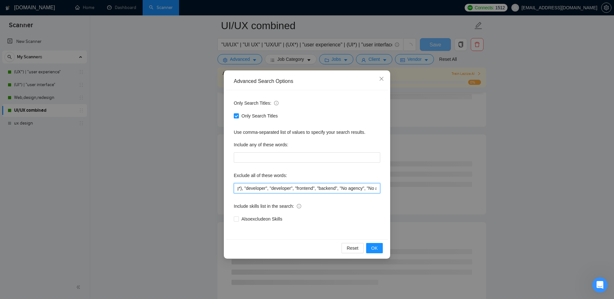
click at [317, 188] on input "(translat*)", "(local*)", "CRO", "wix","packaging", "3d", "CAD", "kajabi", "int…" at bounding box center [307, 188] width 146 height 10
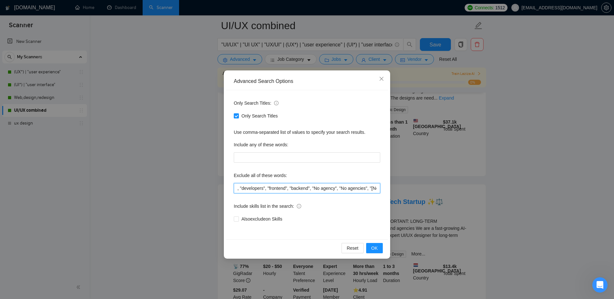
drag, startPoint x: 297, startPoint y: 188, endPoint x: 313, endPoint y: 189, distance: 16.6
click at [313, 189] on input "(translat*)", "(local*)", "CRO", "wix","packaging", "3d", "CAD", "kajabi", "int…" at bounding box center [307, 188] width 146 height 10
drag, startPoint x: 316, startPoint y: 187, endPoint x: 292, endPoint y: 190, distance: 24.5
click at [292, 190] on input "(translat*)", "(local*)", "CRO", "wix","packaging", "3d", "CAD", "kajabi", "int…" at bounding box center [307, 188] width 146 height 10
click at [295, 190] on input "(translat*)", "(local*)", "CRO", "wix","packaging", "3d", "CAD", "kajabi", "int…" at bounding box center [307, 188] width 146 height 10
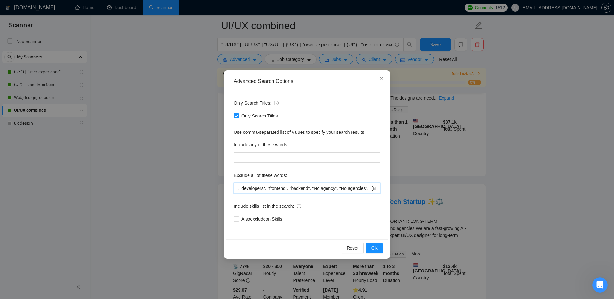
drag, startPoint x: 295, startPoint y: 188, endPoint x: 316, endPoint y: 188, distance: 21.1
click at [316, 188] on input "(translat*)", "(local*)", "CRO", "wix","packaging", "3d", "CAD", "kajabi", "int…" at bounding box center [307, 188] width 146 height 10
click at [318, 188] on input "(translat*)", "(local*)", "CRO", "wix","packaging", "3d", "CAD", "kajabi", "int…" at bounding box center [307, 188] width 146 height 10
type input "(translat*)", "(local*)", "CRO", "wix","packaging", "3d", "CAD", "kajabi", "int…"
click at [374, 207] on span "OK" at bounding box center [374, 247] width 6 height 7
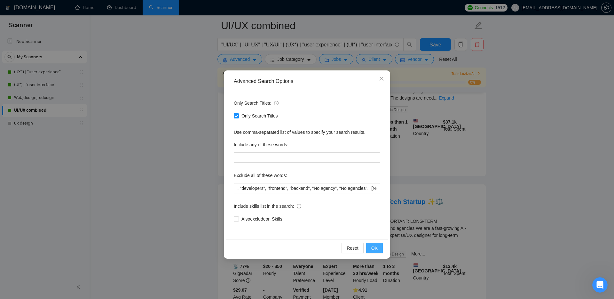
scroll to position [0, 0]
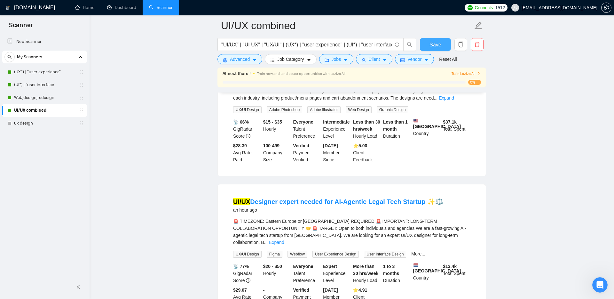
click at [429, 42] on button "Save" at bounding box center [435, 44] width 31 height 13
click at [251, 58] on button "Advanced" at bounding box center [239, 59] width 45 height 10
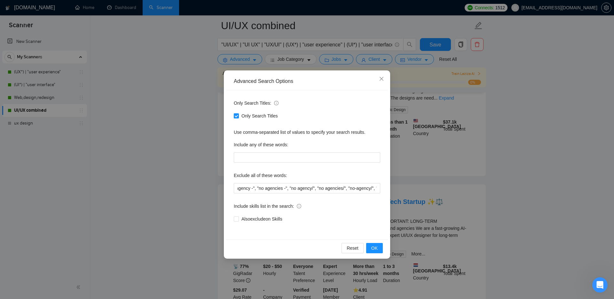
scroll to position [0, 976]
click at [380, 77] on icon "close" at bounding box center [381, 78] width 5 height 5
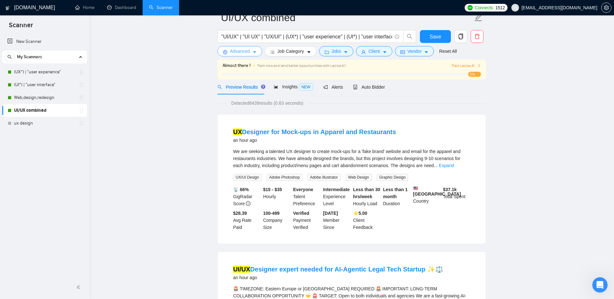
scroll to position [0, 0]
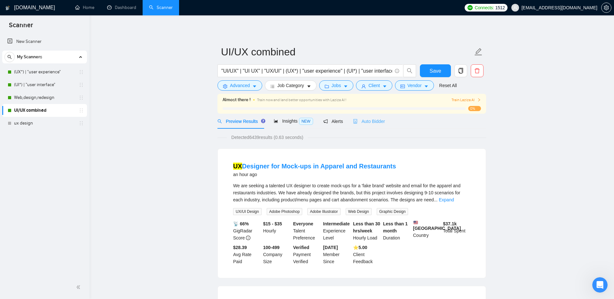
click at [375, 117] on div "Auto Bidder" at bounding box center [369, 120] width 32 height 15
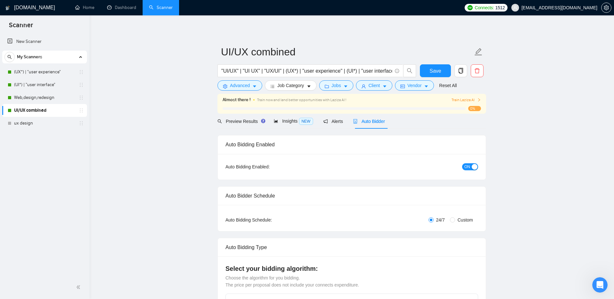
checkbox input "true"
click at [323, 123] on div "Preview Results Insights NEW Alerts Auto Bidder" at bounding box center [301, 120] width 168 height 15
click at [335, 124] on div "Alerts" at bounding box center [333, 121] width 20 height 7
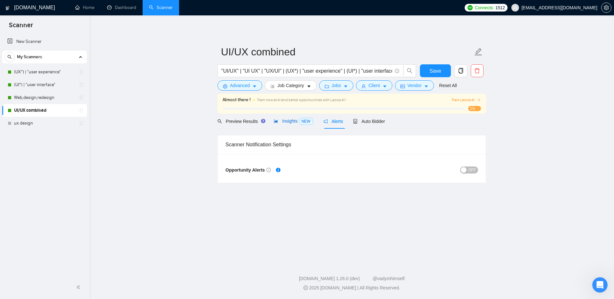
click at [294, 121] on span "Insights NEW" at bounding box center [293, 120] width 39 height 5
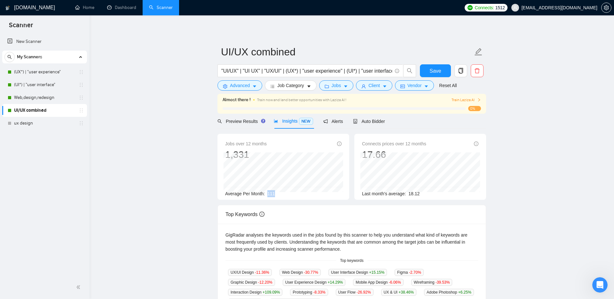
drag, startPoint x: 269, startPoint y: 192, endPoint x: 281, endPoint y: 192, distance: 11.5
click at [281, 192] on div "Average Per Month: 111" at bounding box center [283, 193] width 116 height 7
click at [435, 71] on span "Save" at bounding box center [435, 71] width 12 height 8
click at [34, 70] on link "(UX*) | "user experience"" at bounding box center [44, 72] width 61 height 13
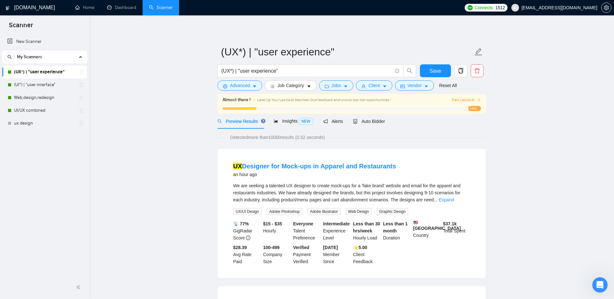
click at [295, 124] on div "Insights NEW" at bounding box center [293, 120] width 39 height 7
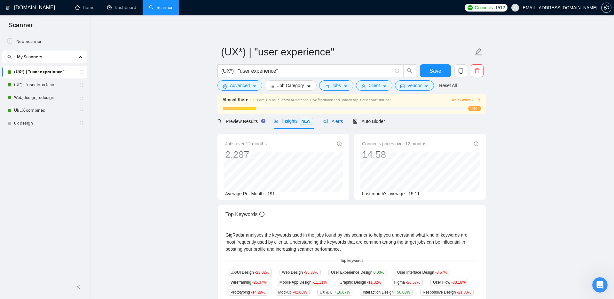
click at [334, 122] on span "Alerts" at bounding box center [333, 121] width 20 height 5
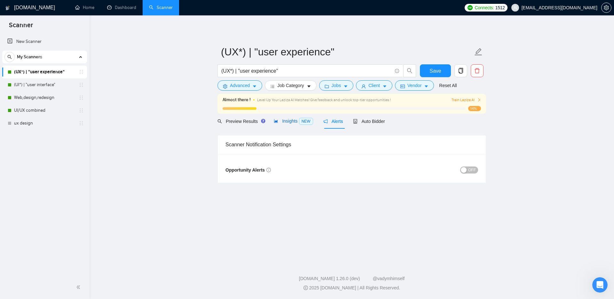
click at [292, 124] on div "Insights NEW" at bounding box center [293, 120] width 39 height 7
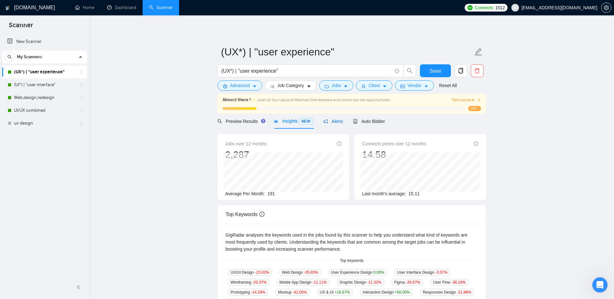
click at [333, 122] on span "Alerts" at bounding box center [333, 121] width 20 height 5
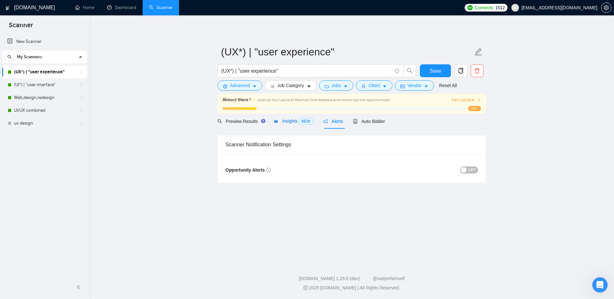
click at [294, 123] on span "Insights NEW" at bounding box center [293, 120] width 39 height 5
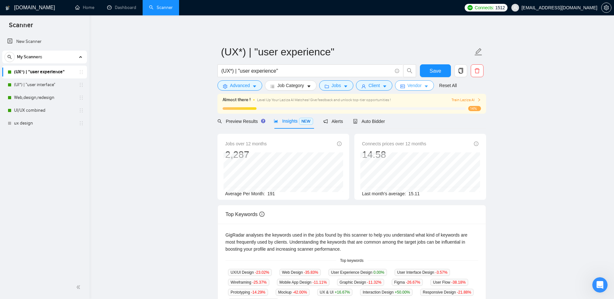
click at [417, 88] on span "Vendor" at bounding box center [414, 85] width 14 height 7
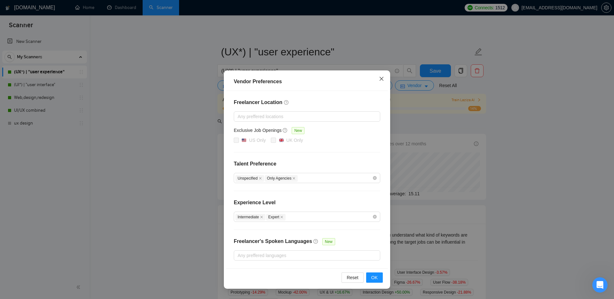
click at [382, 80] on icon "close" at bounding box center [381, 79] width 4 height 4
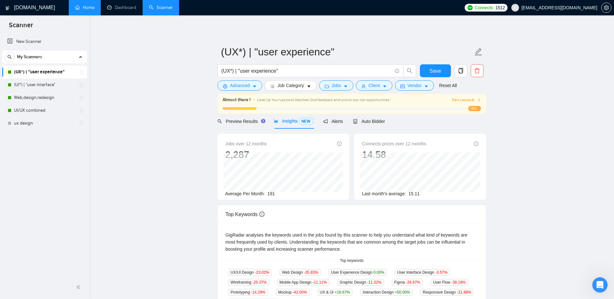
click at [78, 7] on link "Home" at bounding box center [84, 7] width 19 height 5
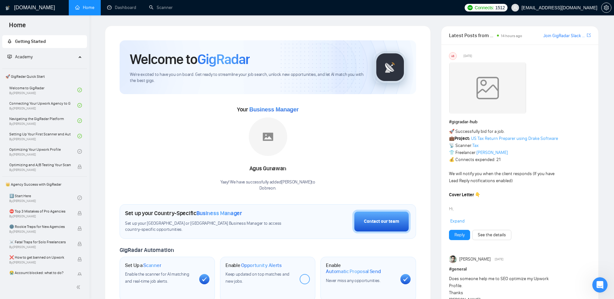
click at [76, 56] on div "Academy" at bounding box center [44, 57] width 85 height 13
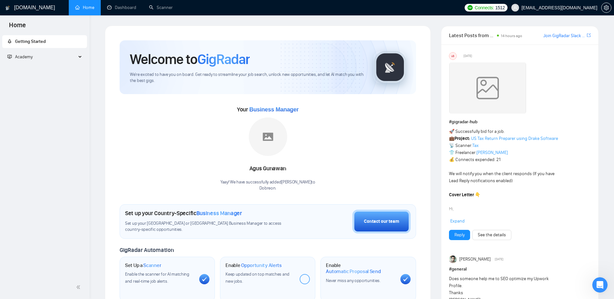
click at [79, 57] on icon at bounding box center [80, 57] width 3 height 0
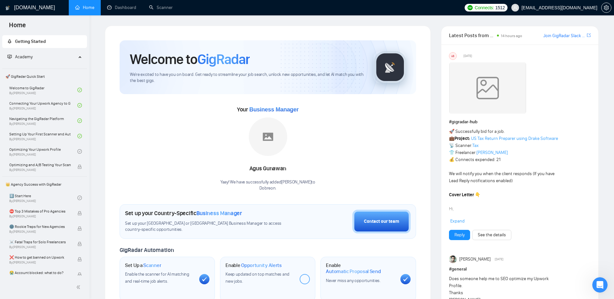
click at [33, 12] on h1 "[DOMAIN_NAME]" at bounding box center [34, 7] width 41 height 15
drag, startPoint x: 250, startPoint y: 170, endPoint x: 288, endPoint y: 170, distance: 38.0
click at [288, 170] on div "[PERSON_NAME]" at bounding box center [267, 168] width 95 height 11
click at [133, 9] on link "Dashboard" at bounding box center [121, 7] width 29 height 5
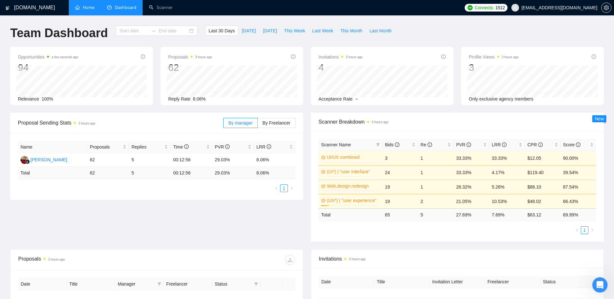
type input "[DATE]"
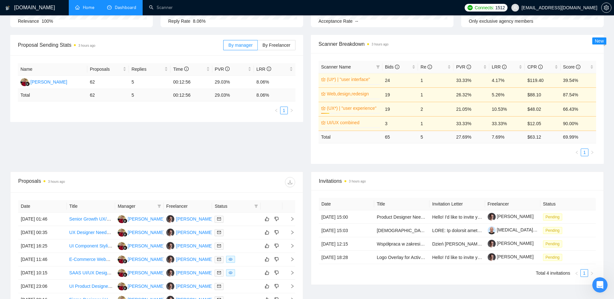
scroll to position [75, 0]
